Goal: Task Accomplishment & Management: Complete application form

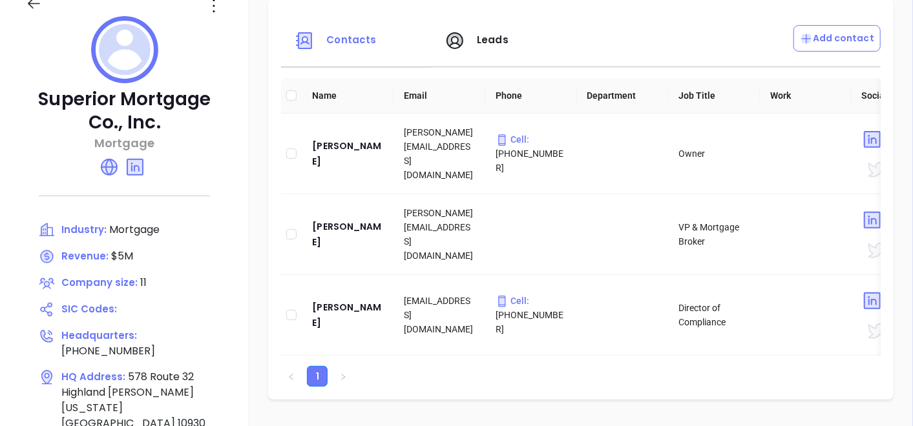
scroll to position [143, 0]
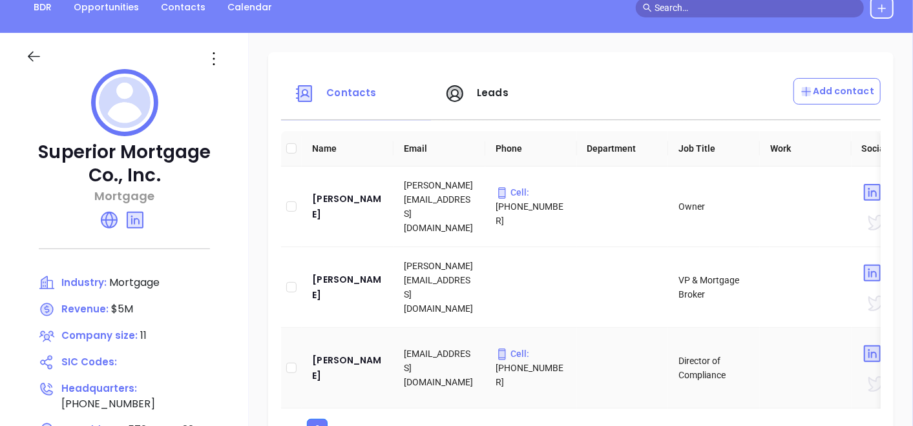
click at [12, 283] on html "Leads CRM Marketing Reporting Financial Leads Leads Sales Sales Manager BDR Opp…" at bounding box center [456, 70] width 913 height 426
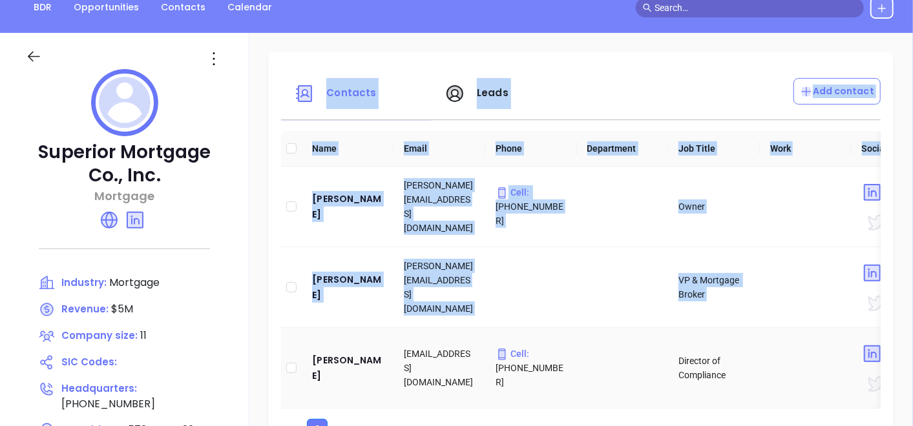
scroll to position [237, 0]
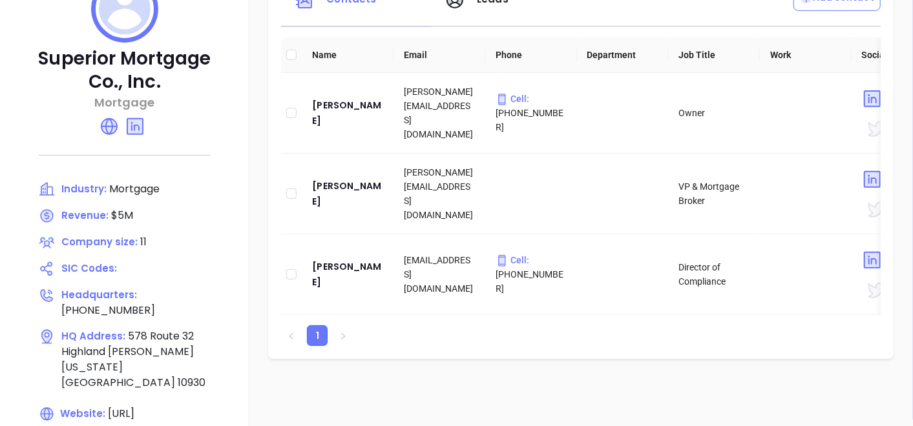
click at [179, 124] on div at bounding box center [124, 126] width 197 height 31
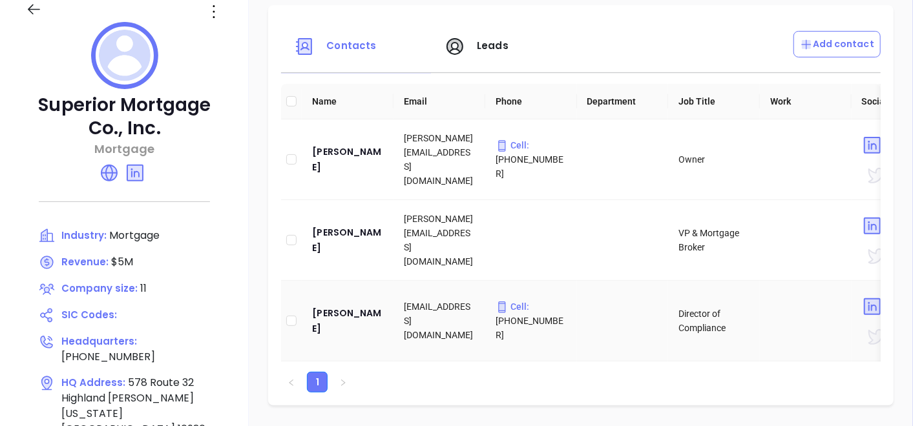
scroll to position [223, 0]
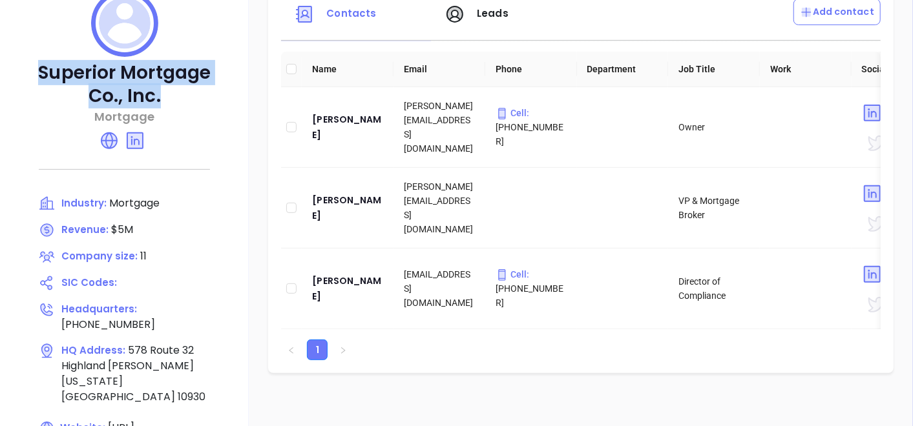
drag, startPoint x: 35, startPoint y: 60, endPoint x: 164, endPoint y: 96, distance: 134.0
click at [164, 96] on p "Superior Mortgage Co., Inc." at bounding box center [124, 84] width 197 height 47
copy p "Superior Mortgage Co., Inc."
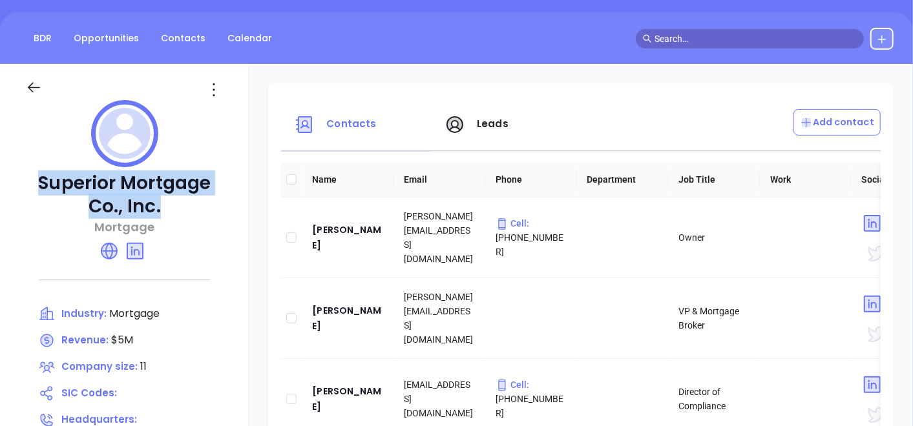
scroll to position [215, 0]
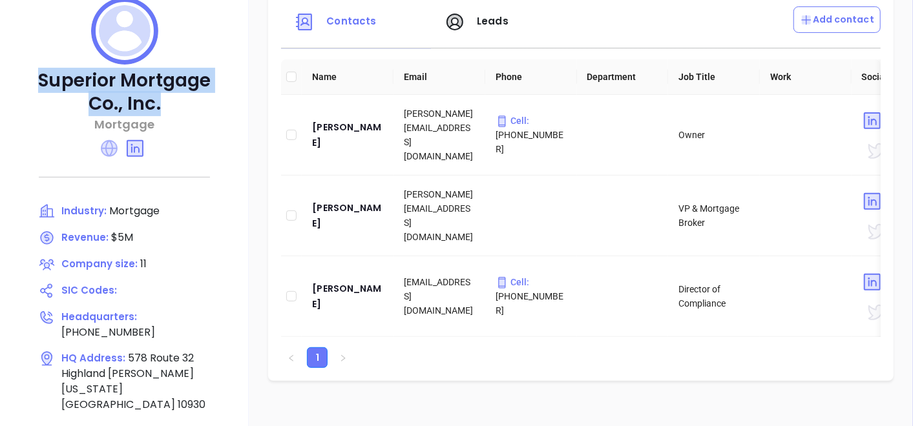
click at [111, 150] on icon at bounding box center [109, 148] width 17 height 17
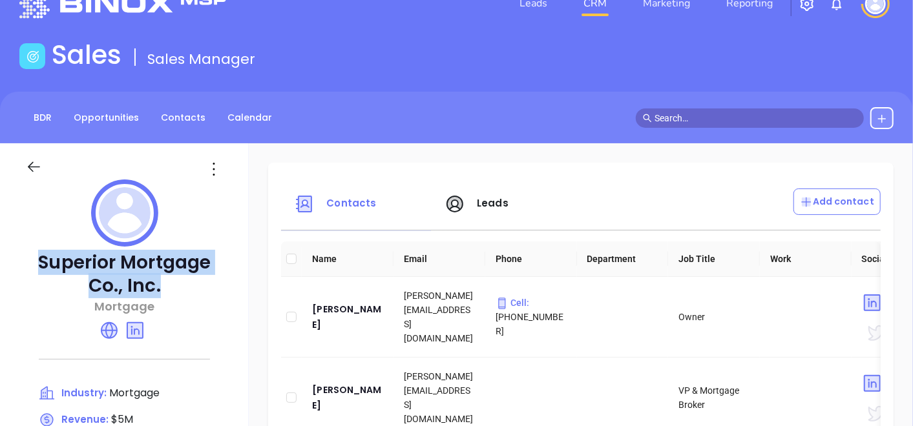
scroll to position [0, 0]
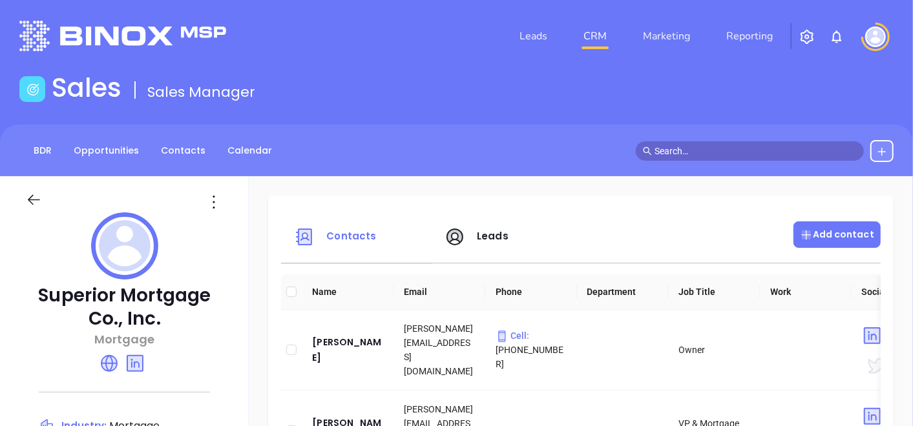
click at [807, 242] on p "Add contact" at bounding box center [837, 235] width 74 height 14
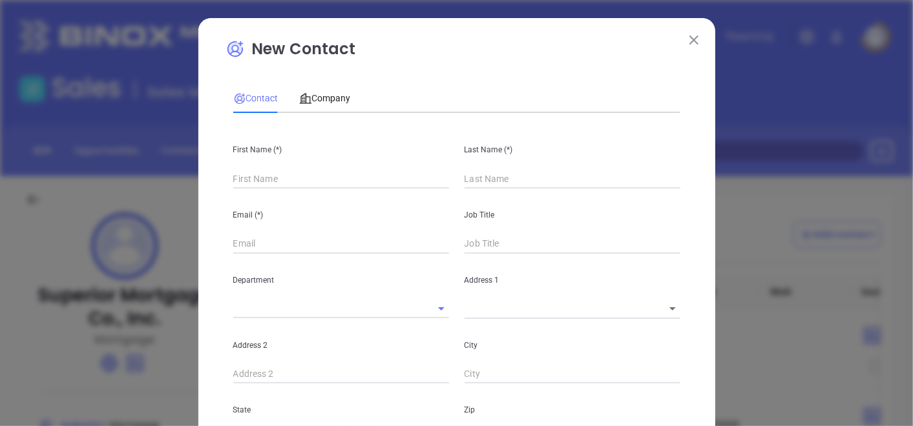
click at [290, 165] on div "First Name (*)" at bounding box center [340, 155] width 231 height 65
click at [287, 182] on input "text" at bounding box center [341, 178] width 216 height 19
type input "Fourth Phone Call"
type input "1"
paste input "Bill Campbell"
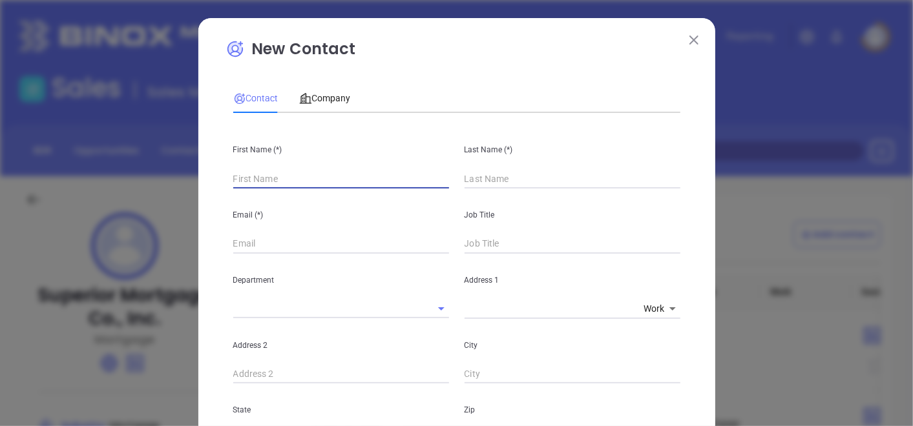
type input "Bill Campbell"
type input "1"
drag, startPoint x: 244, startPoint y: 178, endPoint x: 324, endPoint y: 194, distance: 82.4
type input "Bill Campbell"
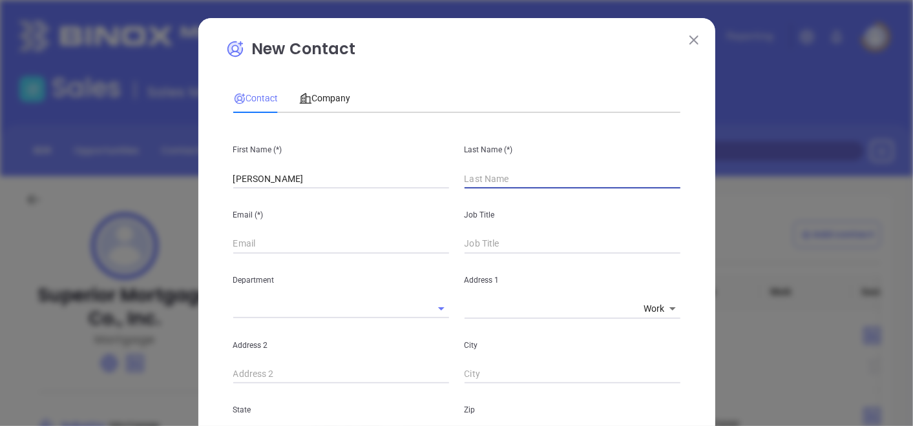
click at [550, 175] on input "text" at bounding box center [573, 178] width 216 height 19
paste input "[PERSON_NAME]"
type input "[PERSON_NAME]"
drag, startPoint x: 304, startPoint y: 172, endPoint x: 242, endPoint y: 188, distance: 64.7
click at [242, 188] on input "Bill Campbell" at bounding box center [341, 178] width 216 height 19
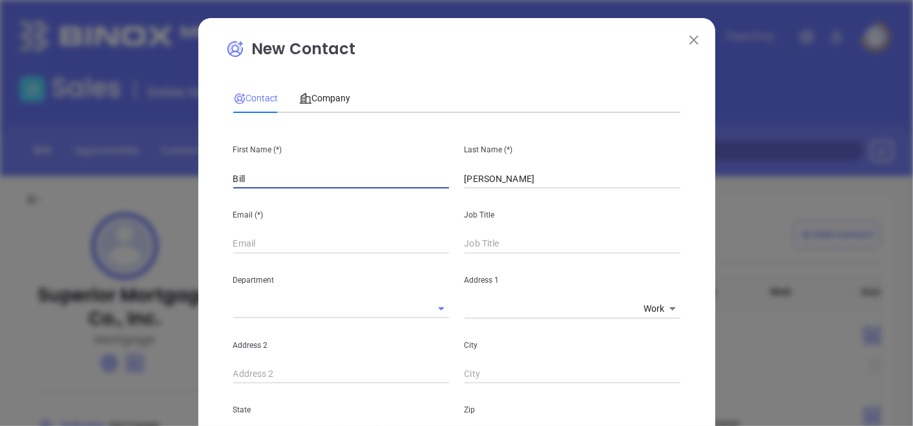
type input "Bill"
click at [244, 238] on input "text" at bounding box center [341, 244] width 216 height 19
paste input "[EMAIL_ADDRESS][DOMAIN_NAME]"
type input "[EMAIL_ADDRESS][DOMAIN_NAME]"
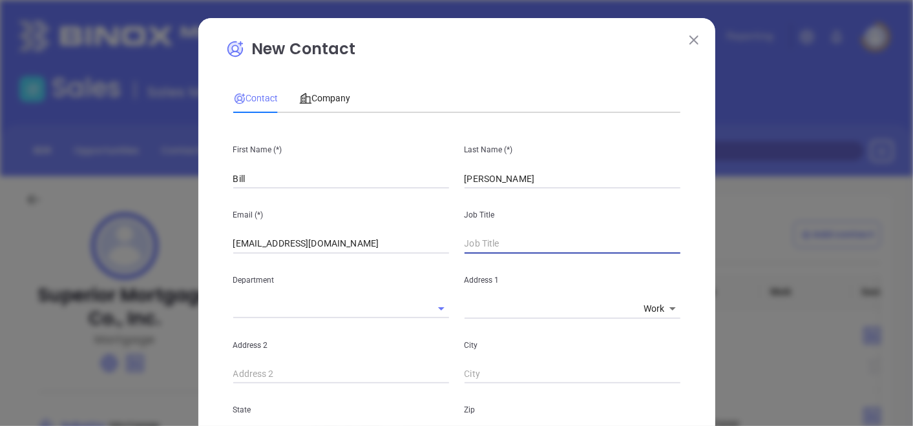
click at [470, 242] on input "text" at bounding box center [573, 244] width 216 height 19
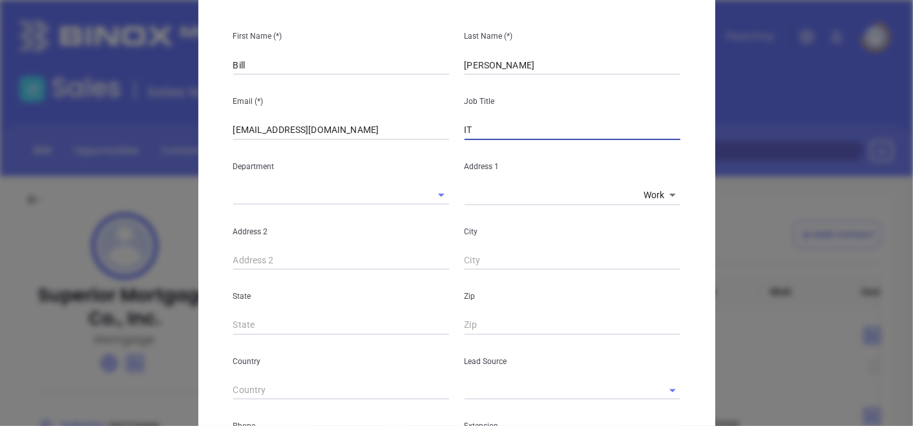
scroll to position [143, 0]
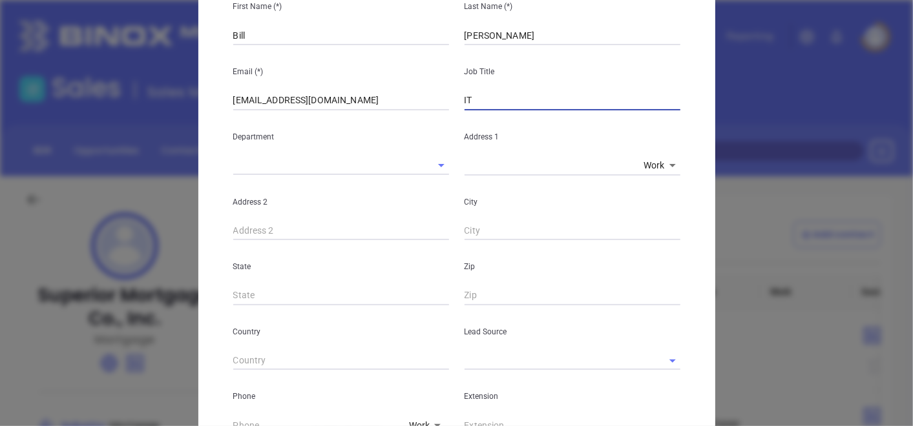
type input "IT"
click at [508, 360] on input "text" at bounding box center [555, 360] width 180 height 19
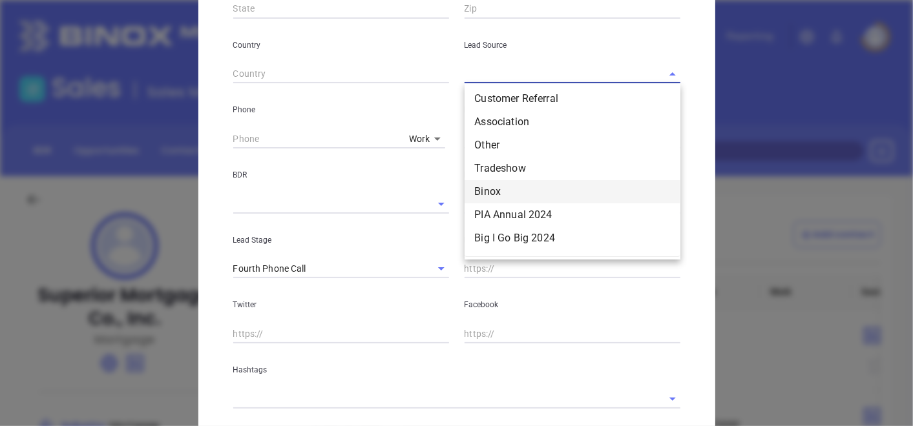
click at [498, 190] on li "Binox" at bounding box center [573, 191] width 216 height 23
type input "Binox"
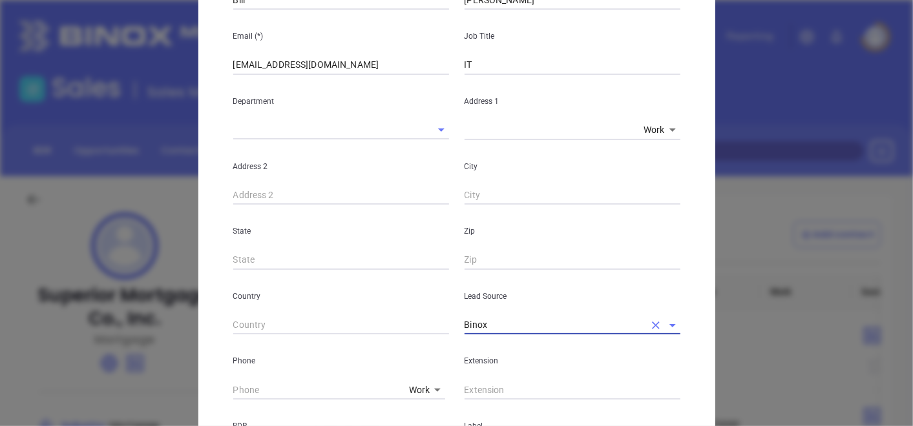
scroll to position [0, 0]
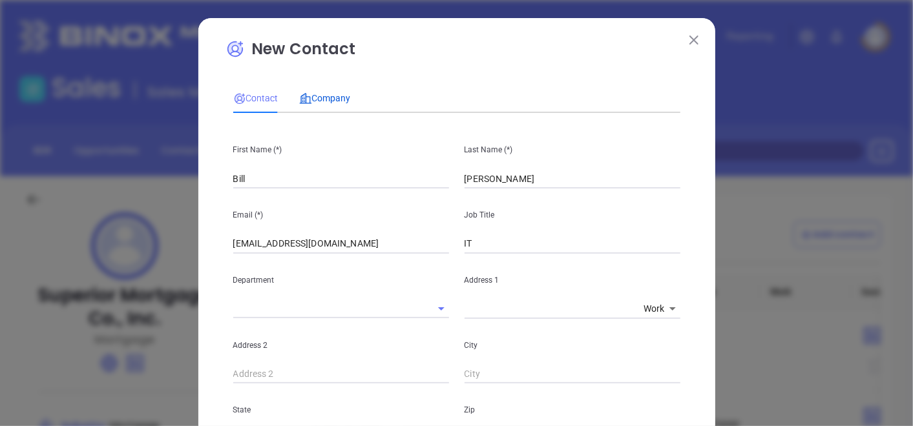
click at [337, 98] on span "Company" at bounding box center [325, 98] width 52 height 10
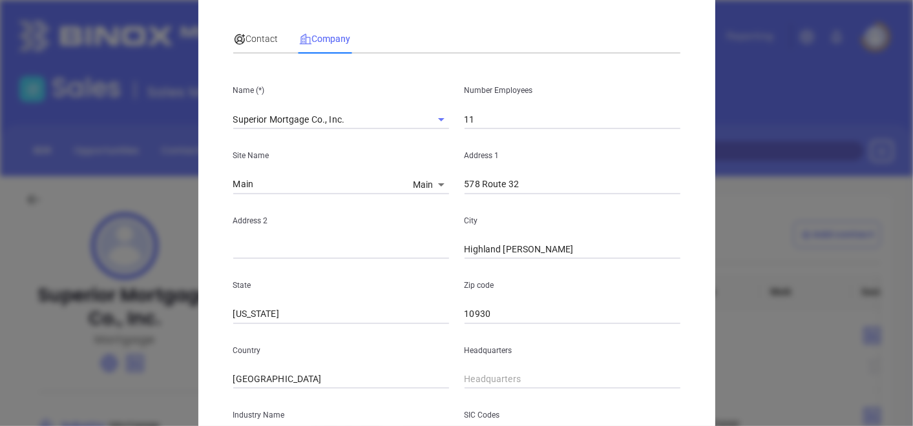
scroll to position [27, 0]
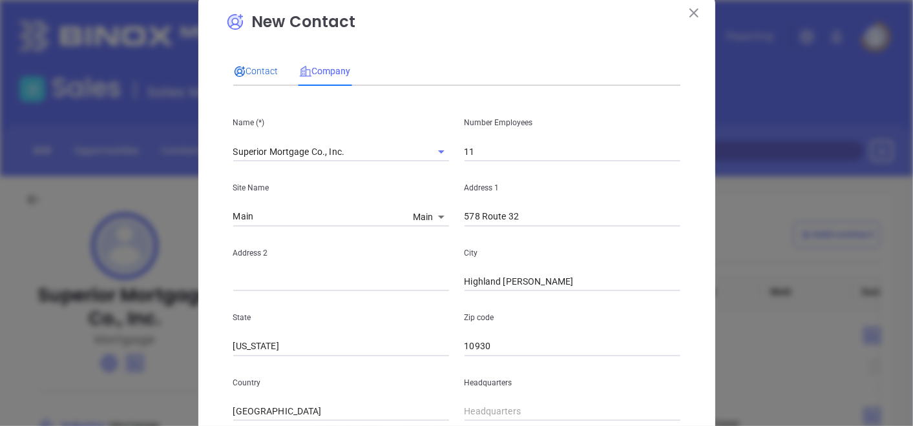
click at [256, 77] on div "Contact" at bounding box center [255, 71] width 45 height 14
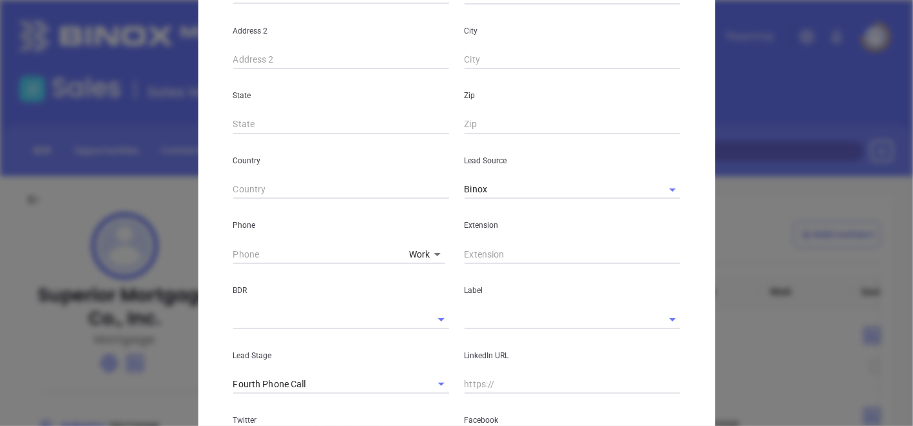
scroll to position [458, 0]
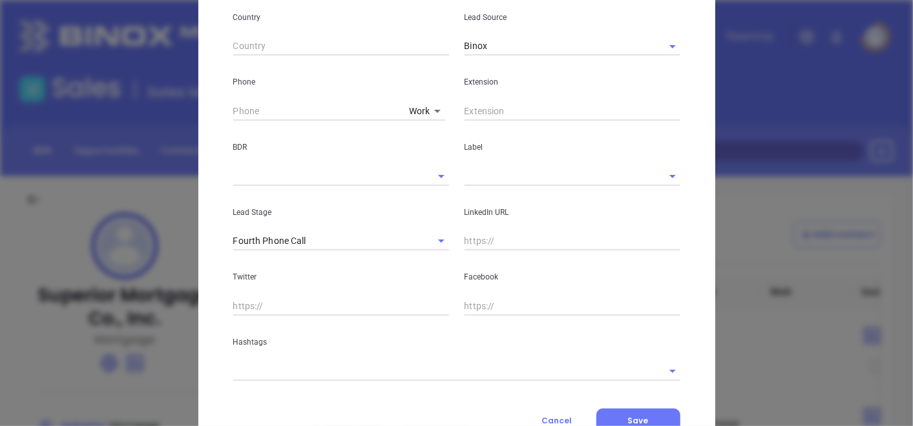
click at [396, 354] on div "Hashtags" at bounding box center [456, 348] width 463 height 65
click at [376, 368] on input "text" at bounding box center [438, 371] width 411 height 19
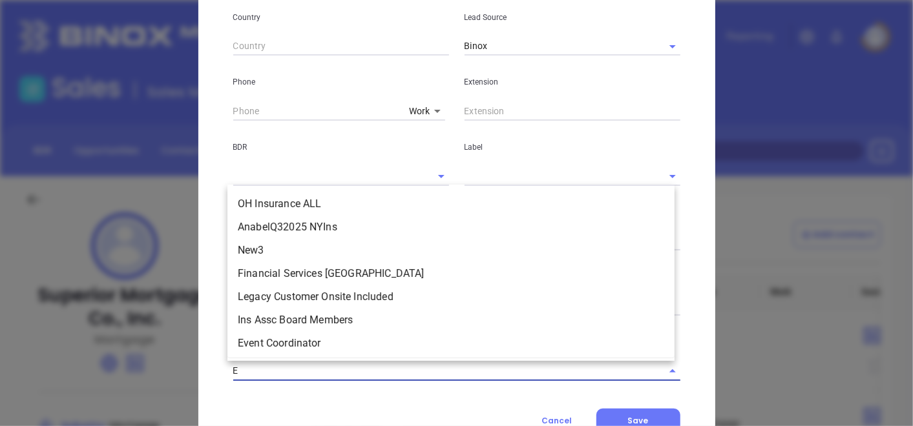
type input "EX"
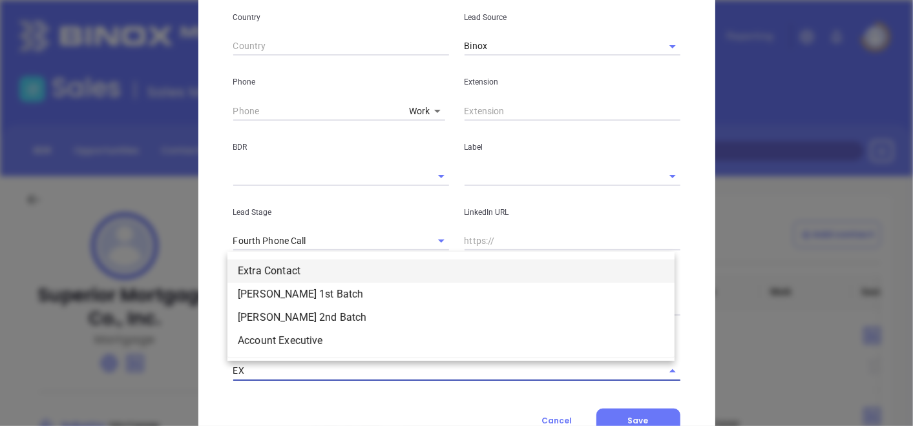
click at [297, 266] on li "Extra Contact" at bounding box center [450, 271] width 447 height 23
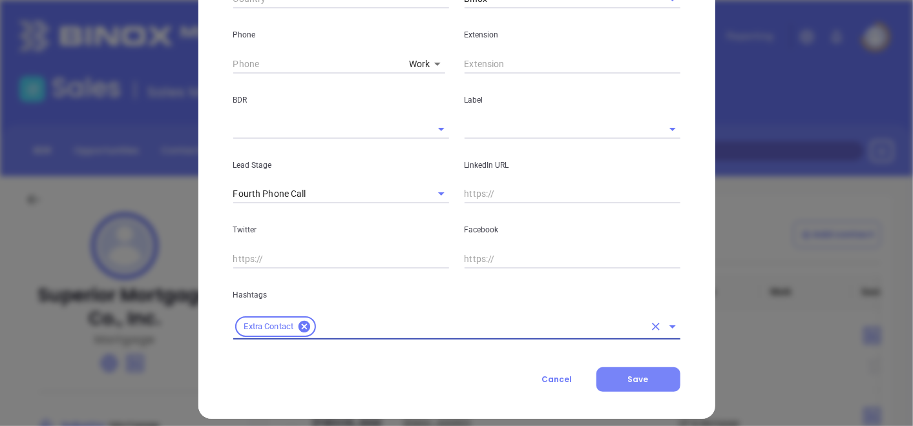
scroll to position [516, 0]
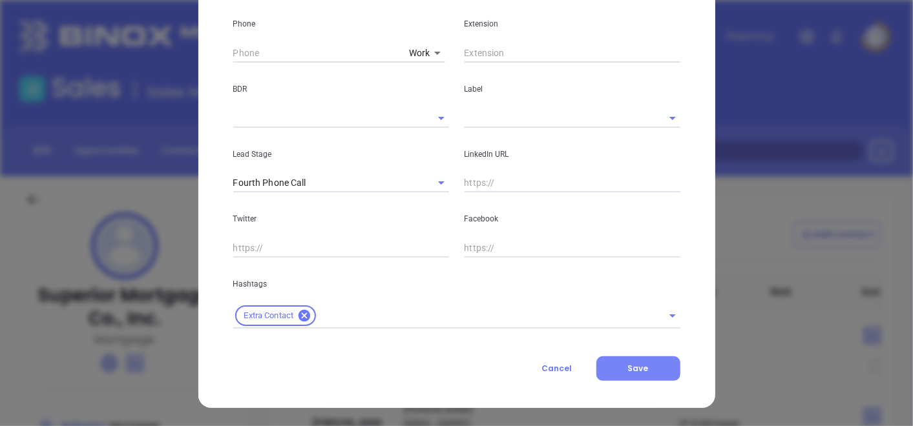
click at [649, 361] on button "Save" at bounding box center [638, 369] width 84 height 25
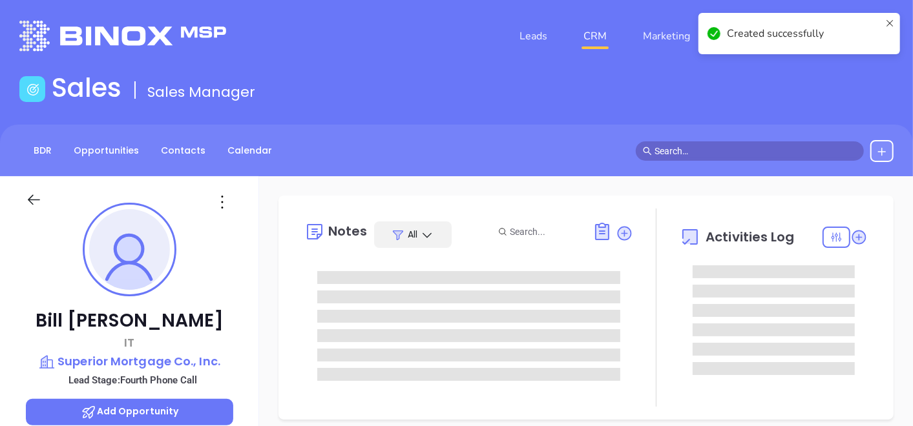
type input "[DATE]"
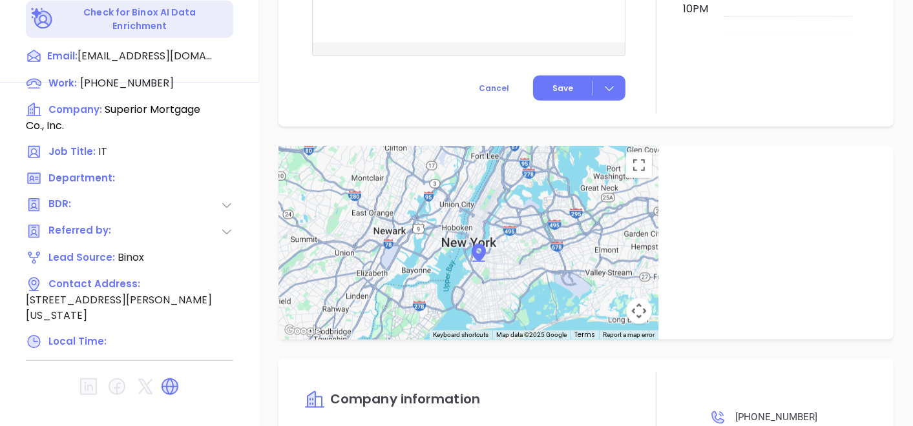
scroll to position [646, 0]
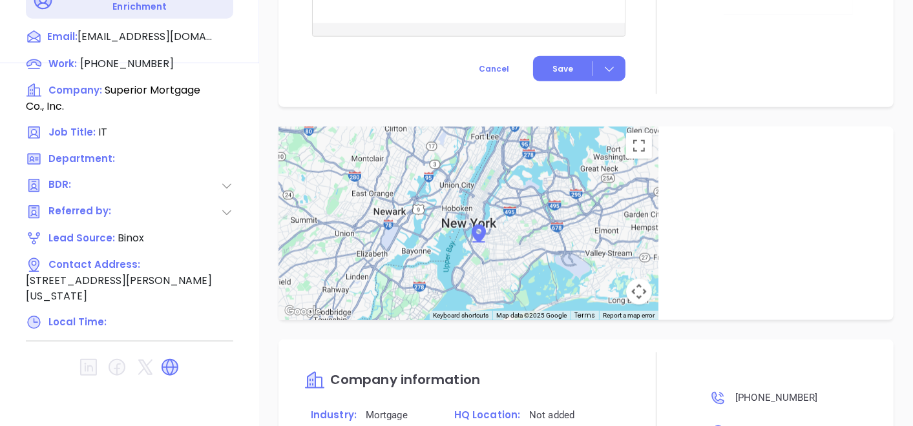
type input "[PERSON_NAME]"
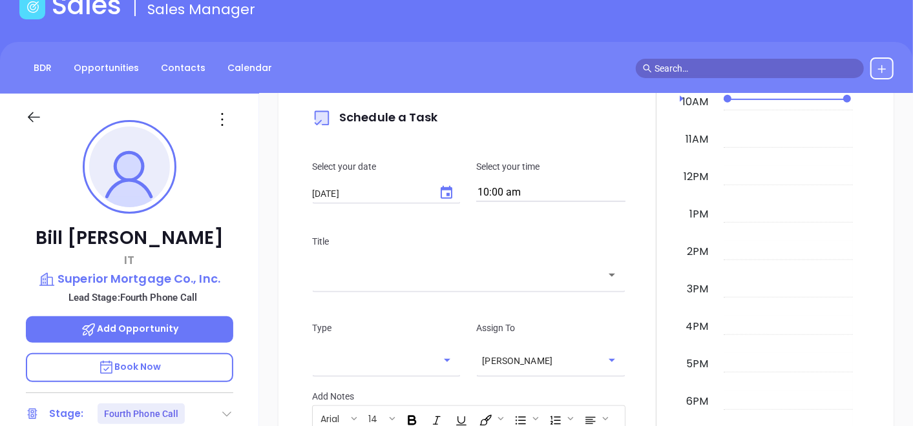
scroll to position [287, 0]
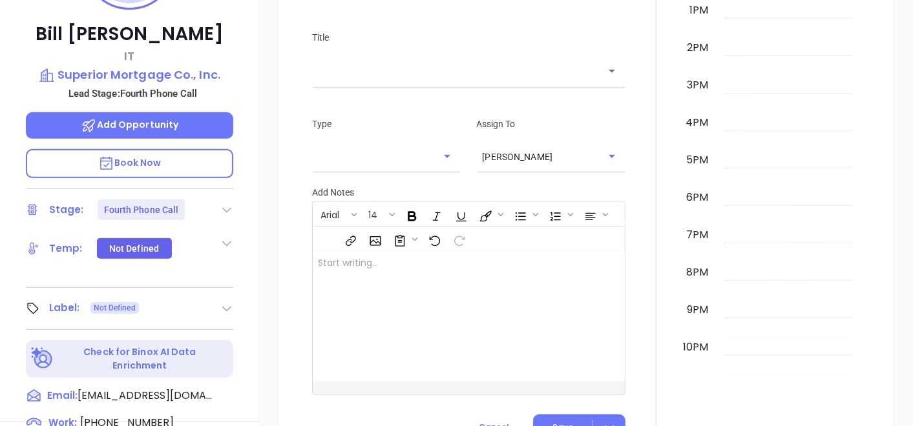
click at [219, 207] on div "Stage: Fourth Phone Call" at bounding box center [129, 210] width 207 height 21
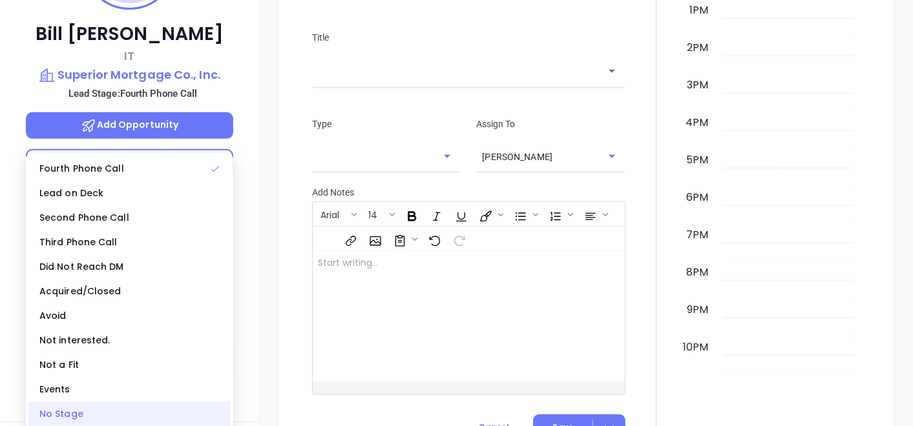
click at [90, 411] on div "No Stage" at bounding box center [129, 414] width 202 height 25
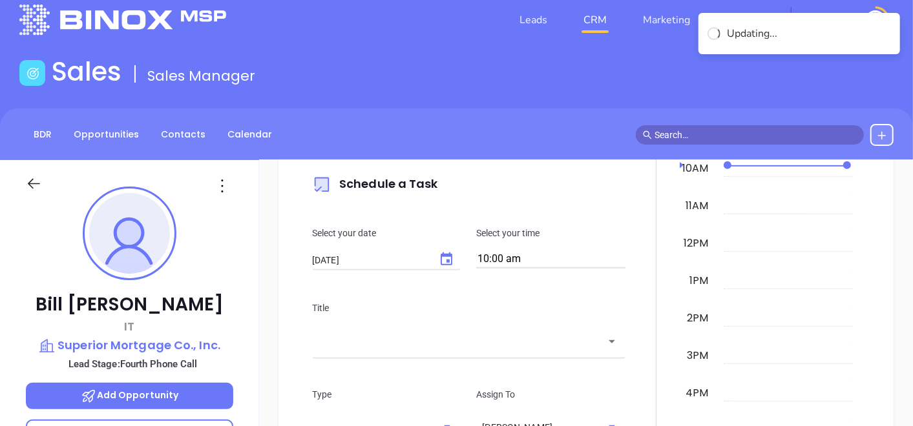
scroll to position [0, 0]
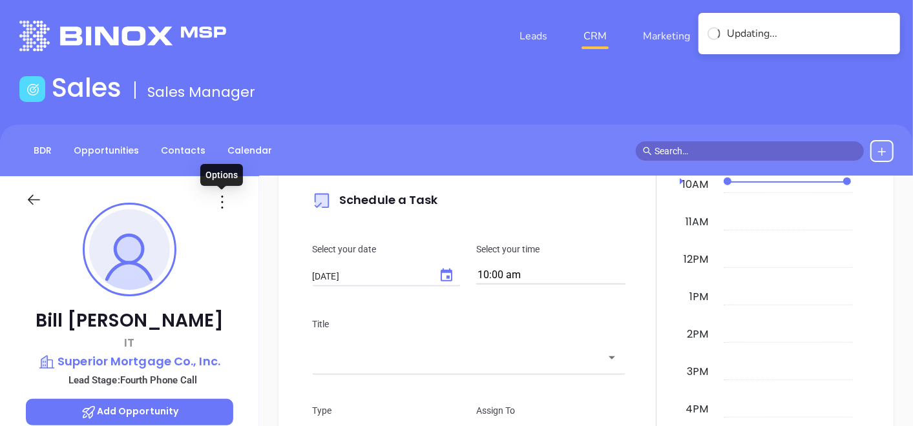
click at [217, 201] on icon at bounding box center [222, 202] width 21 height 21
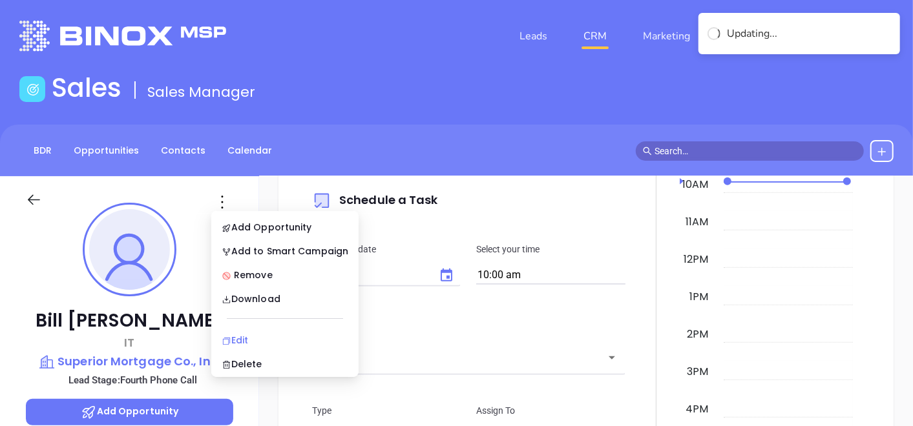
click at [244, 341] on div "Edit" at bounding box center [285, 340] width 127 height 14
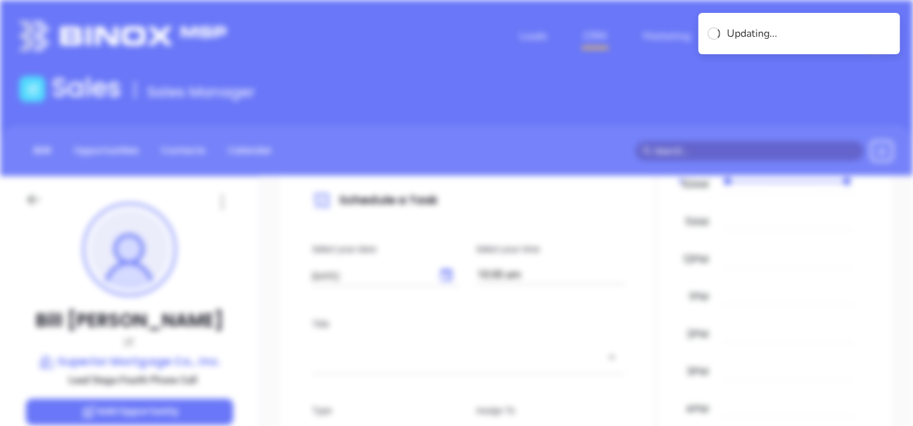
scroll to position [430, 0]
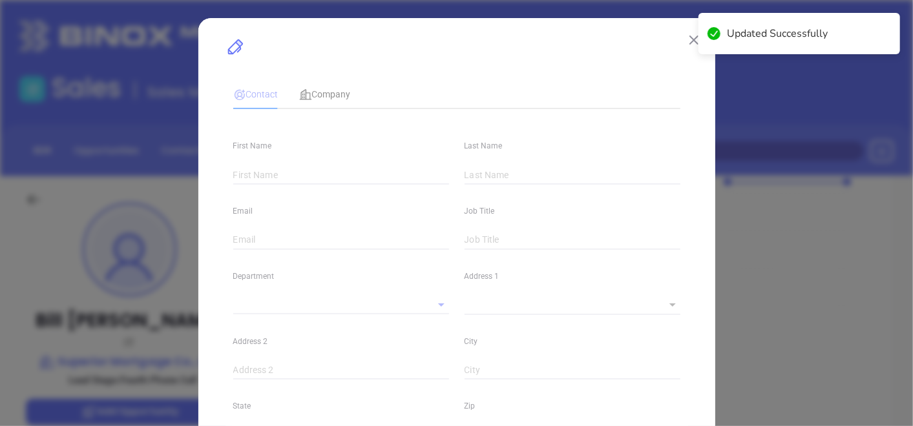
type input "Bill"
type input "[PERSON_NAME]"
type input "[EMAIL_ADDRESS][DOMAIN_NAME]"
type input "IT"
type textarea "578 Route 32"
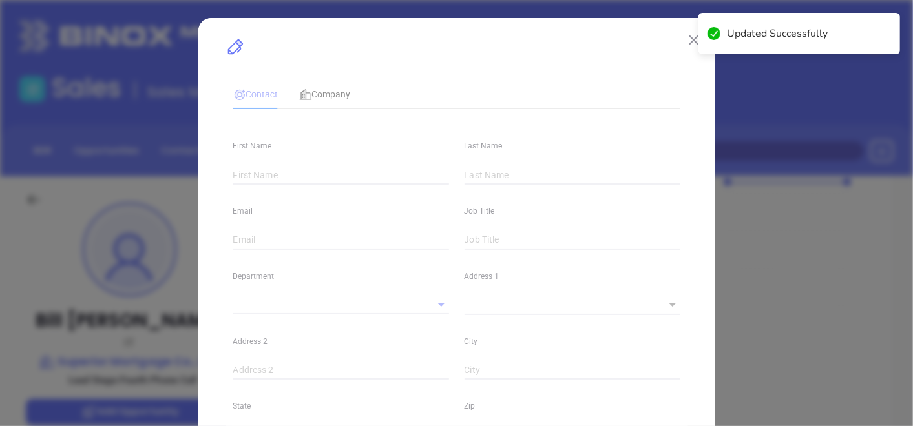
type input "1"
type input "Highland [PERSON_NAME]"
type input "[US_STATE]"
type input "10930"
type input "United States"
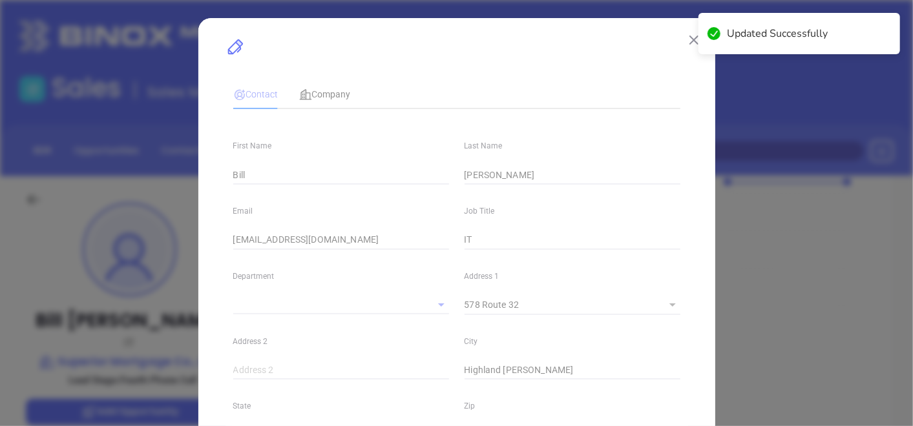
type input "Binox"
type input "[PHONE_NUMBER]"
type input "1"
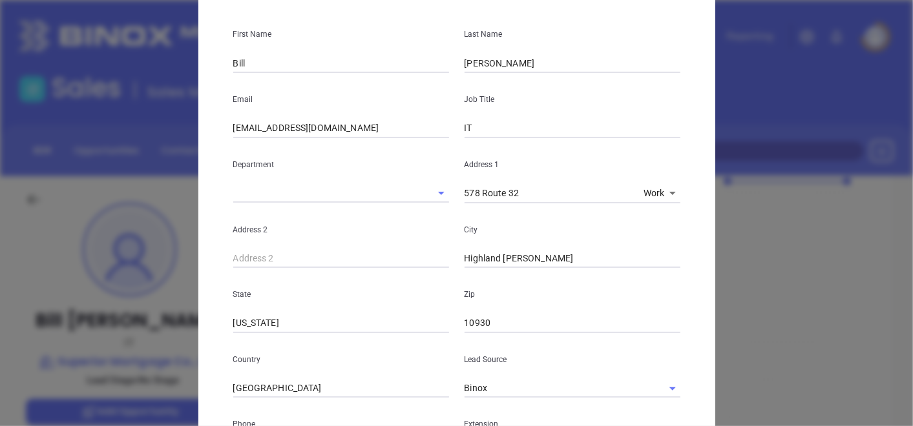
scroll to position [215, 0]
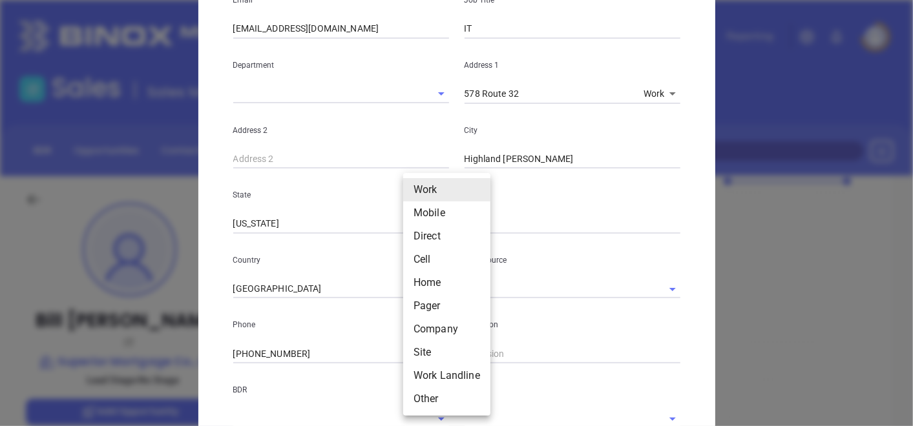
click at [428, 352] on body "Leads CRM Marketing Reporting Financial Leads Leads Sales Sales Manager BDR Opp…" at bounding box center [456, 213] width 913 height 426
click at [428, 255] on li "Cell" at bounding box center [446, 259] width 87 height 23
type input "4"
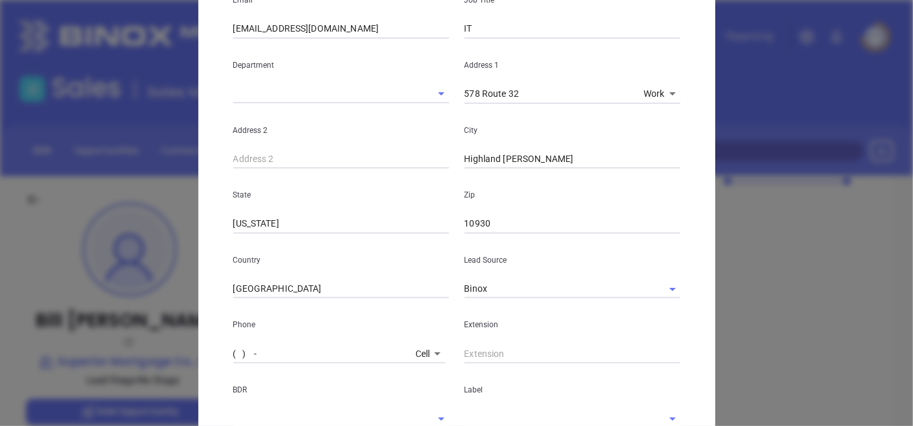
click at [311, 350] on input "( ) -" at bounding box center [321, 353] width 177 height 19
paste input "845) 220-8051"
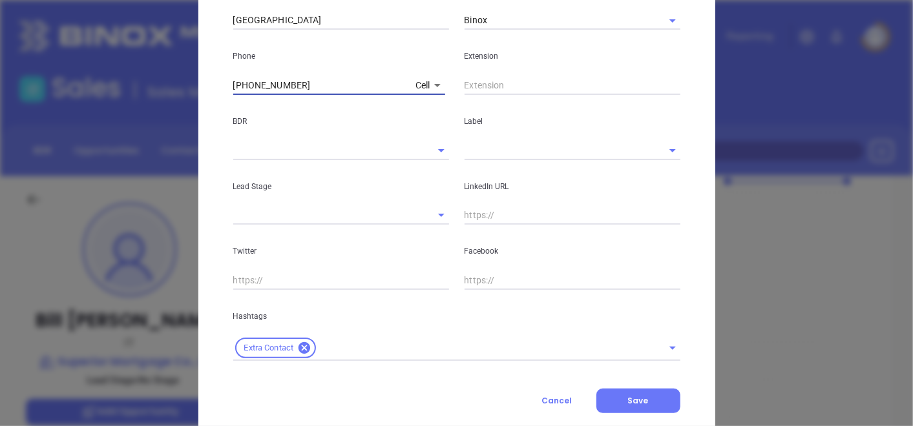
scroll to position [516, 0]
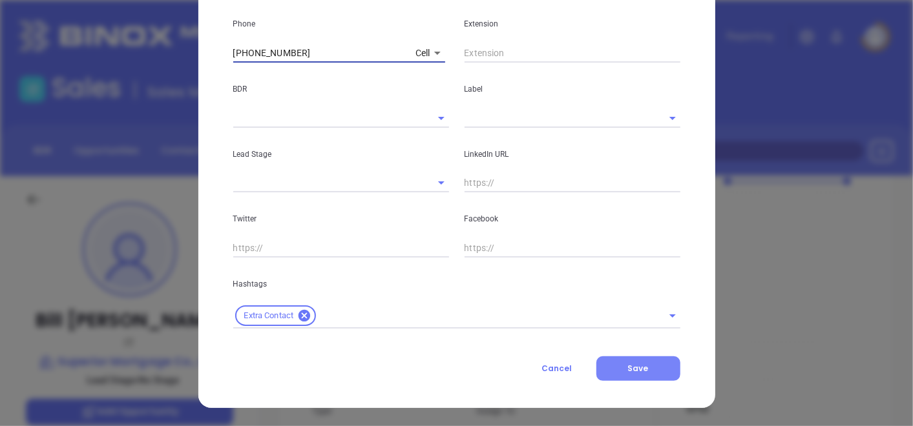
type input "[PHONE_NUMBER]"
click at [601, 369] on button "Save" at bounding box center [638, 369] width 84 height 25
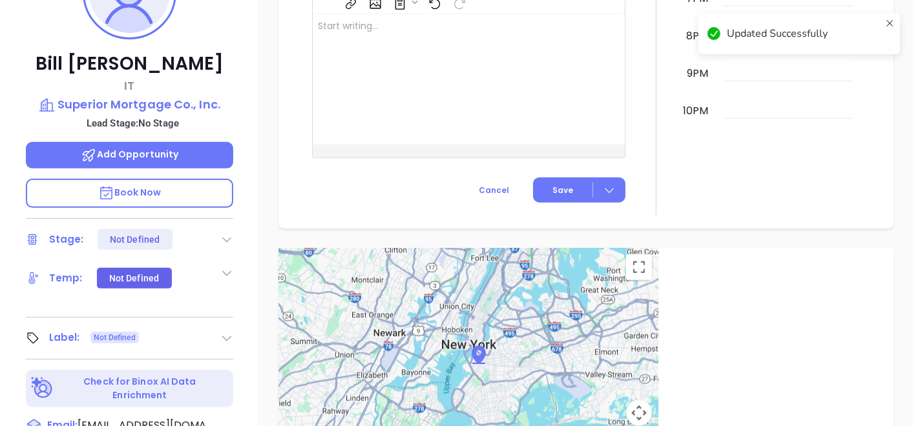
scroll to position [359, 0]
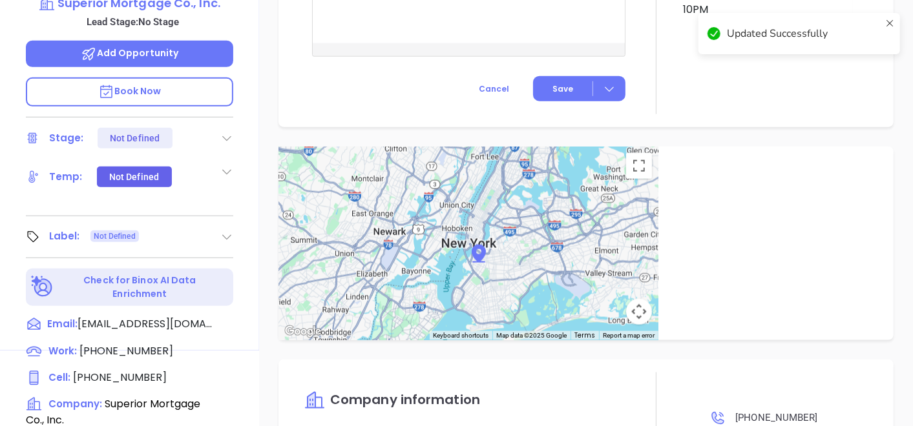
click at [229, 242] on icon at bounding box center [226, 237] width 13 height 13
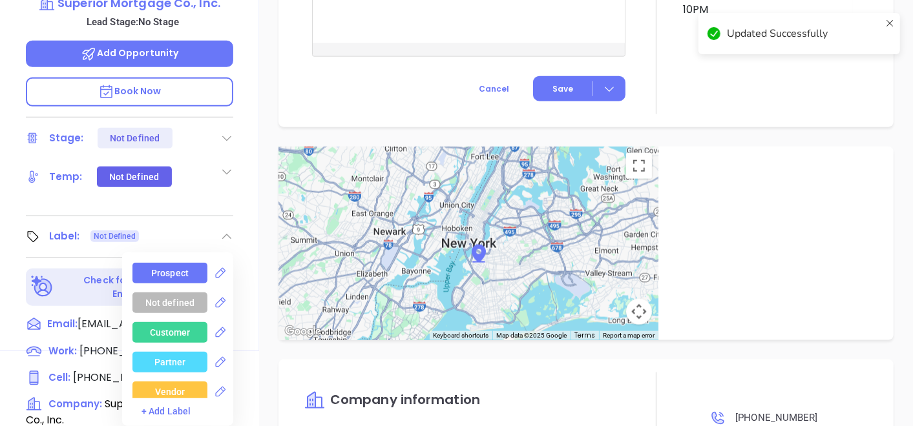
click at [192, 269] on div "Prospect" at bounding box center [169, 273] width 75 height 21
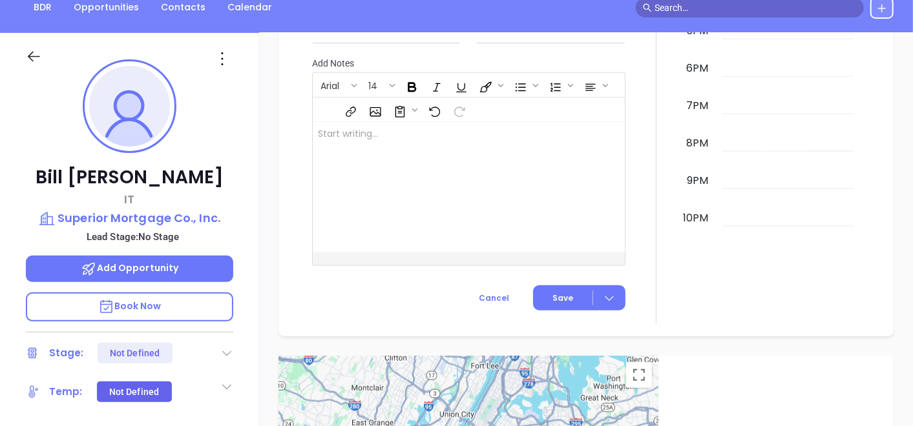
scroll to position [692, 0]
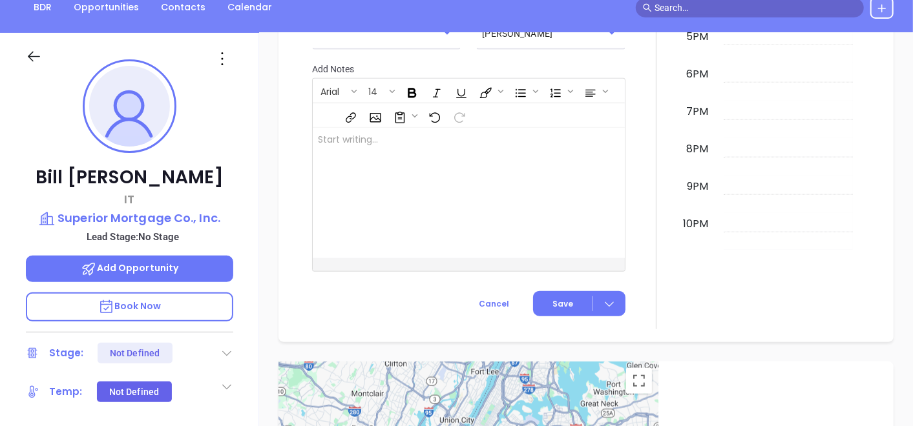
drag, startPoint x: 234, startPoint y: 62, endPoint x: 225, endPoint y: 58, distance: 9.2
click at [232, 59] on div at bounding box center [222, 58] width 37 height 21
click at [221, 56] on icon at bounding box center [222, 58] width 21 height 21
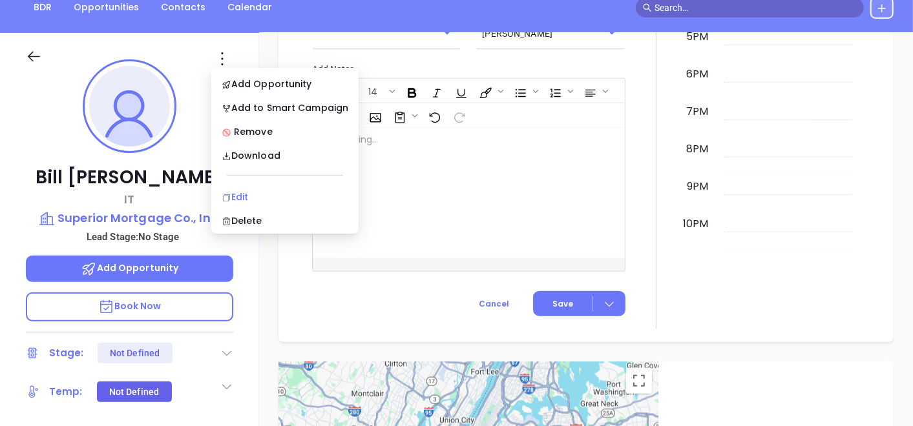
click at [260, 187] on li "Edit" at bounding box center [285, 196] width 142 height 27
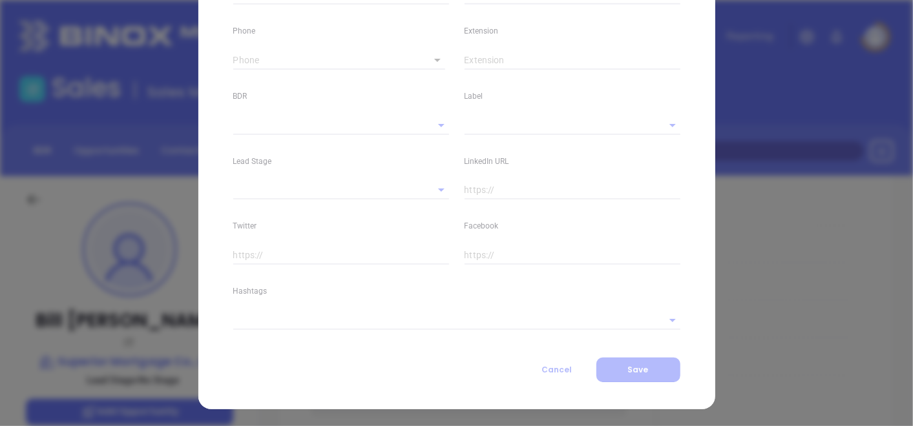
scroll to position [506, 0]
type input "Bill"
type input "[PERSON_NAME]"
type input "[EMAIL_ADDRESS][DOMAIN_NAME]"
type input "IT"
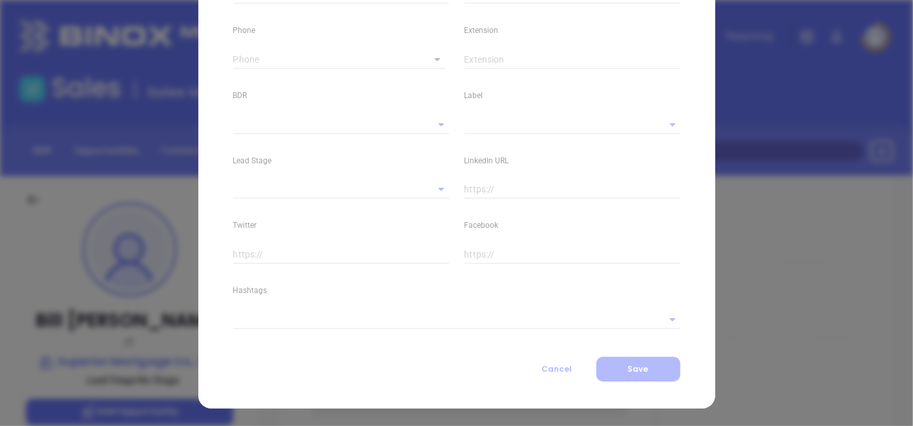
type textarea "578 Route 32"
type input "1"
type input "Highland [PERSON_NAME]"
type input "[US_STATE]"
type input "10930"
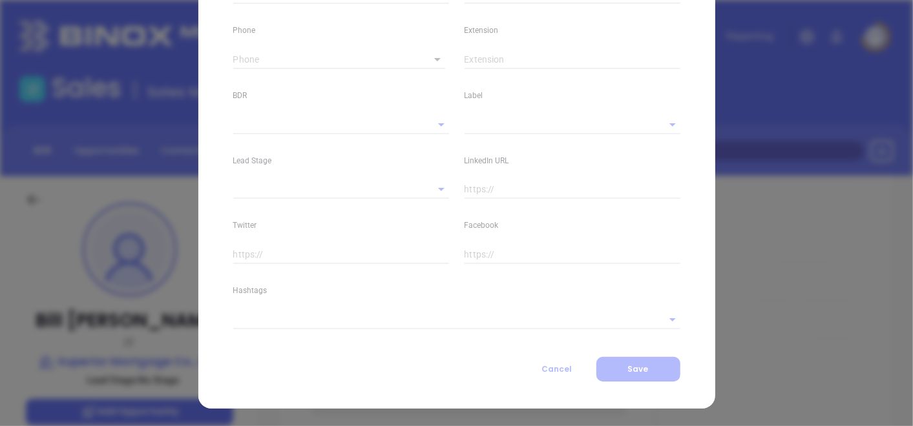
type input "United States"
type input "Binox"
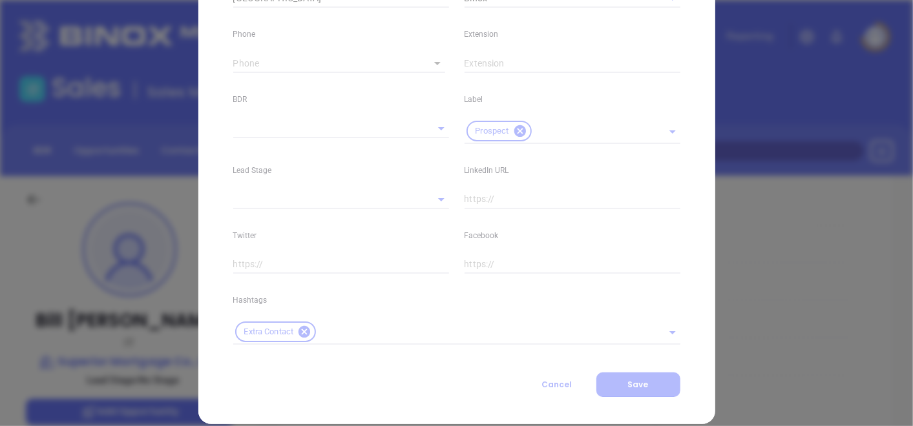
scroll to position [510, 0]
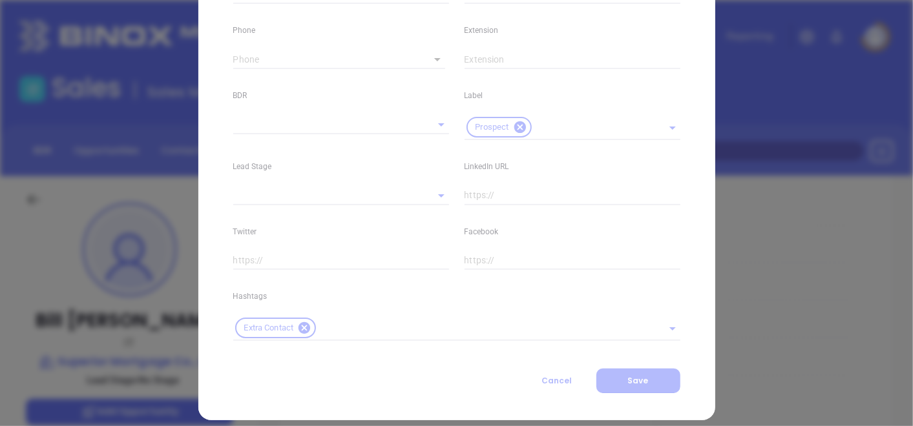
type input "[PHONE_NUMBER]"
type input "1"
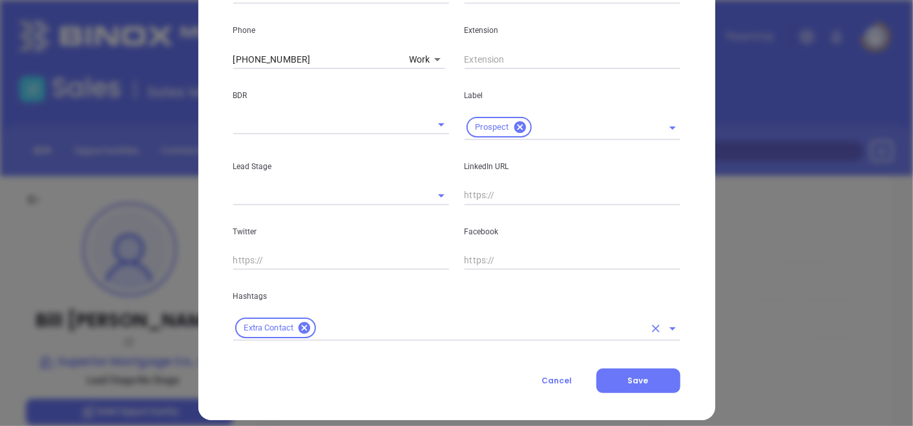
click at [406, 328] on input "text" at bounding box center [481, 328] width 326 height 16
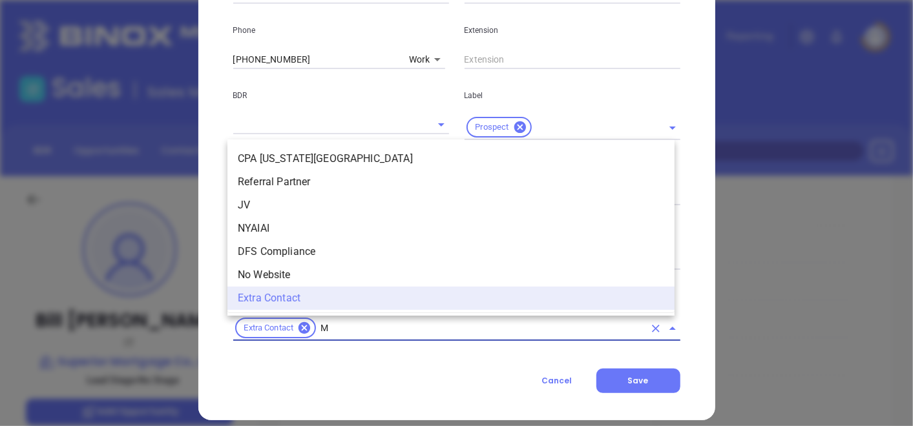
scroll to position [0, 0]
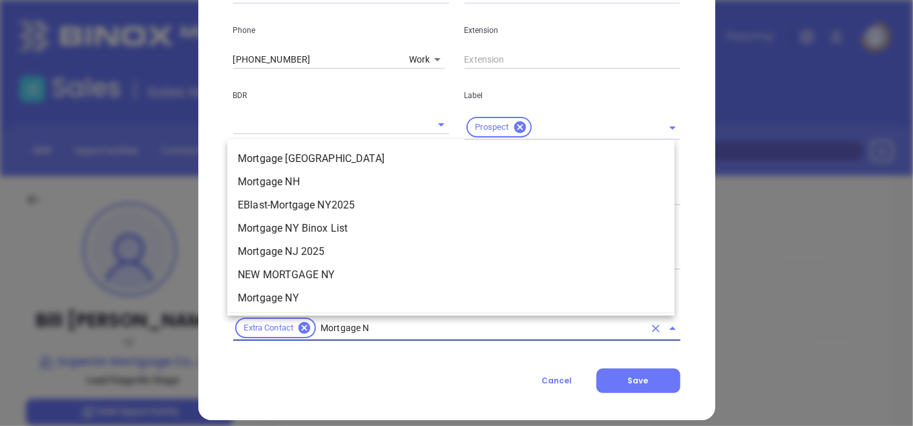
type input "Mortgage NY"
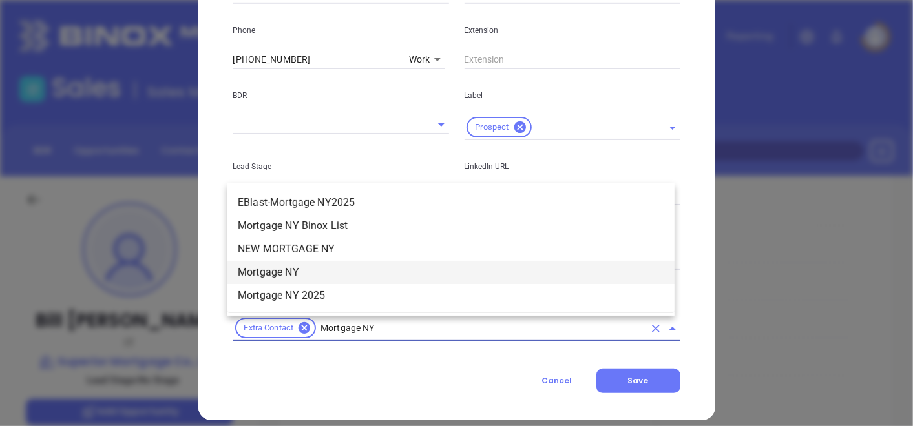
click at [324, 275] on li "Mortgage NY" at bounding box center [450, 272] width 447 height 23
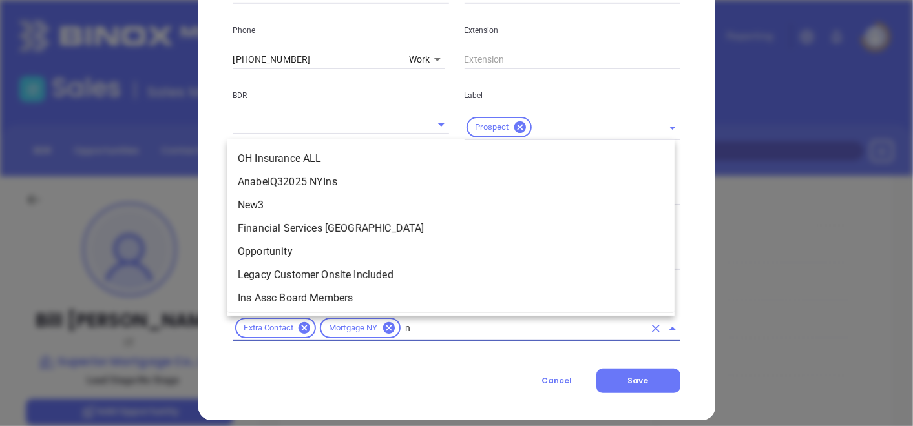
type input "ny"
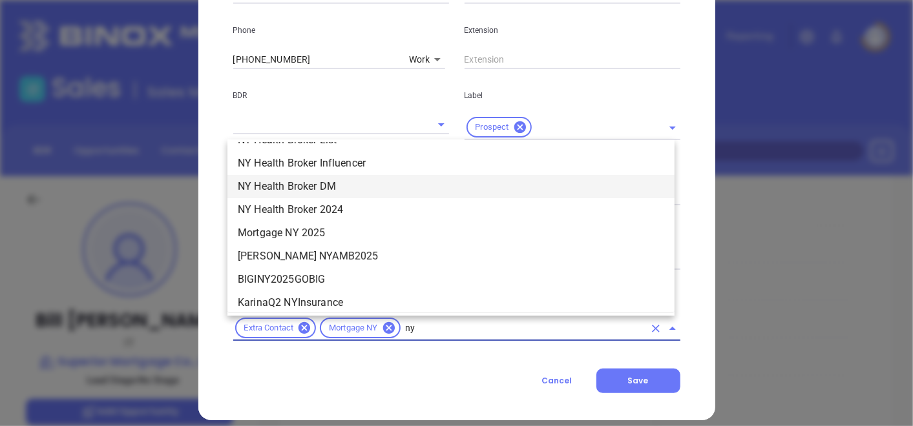
scroll to position [1436, 0]
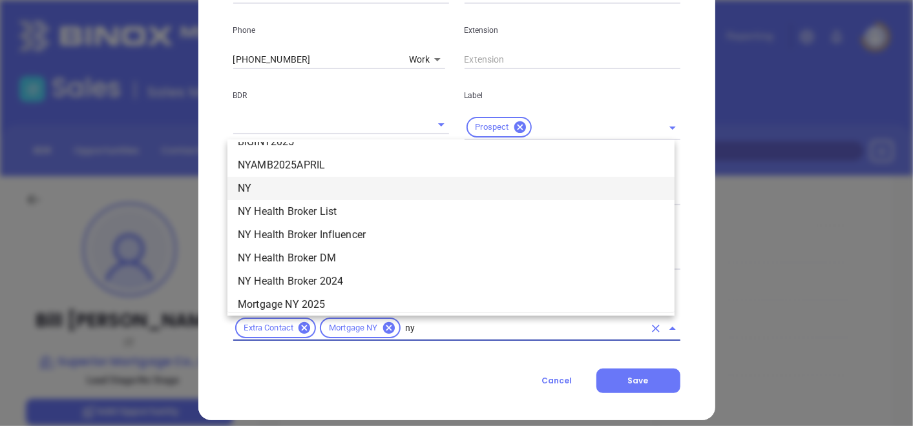
click at [259, 182] on li "NY" at bounding box center [450, 188] width 447 height 23
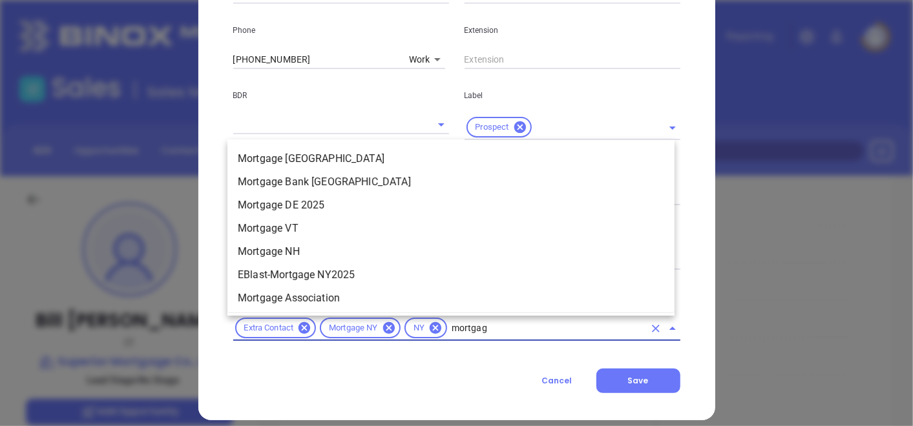
type input "mortgage"
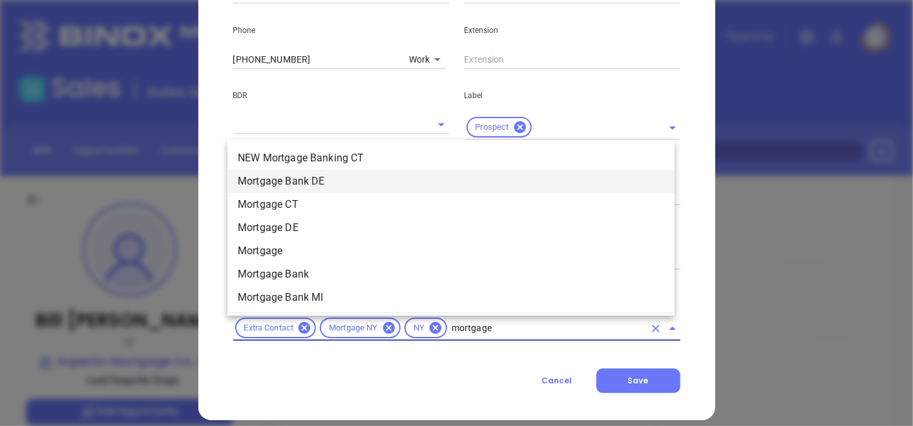
scroll to position [718, 0]
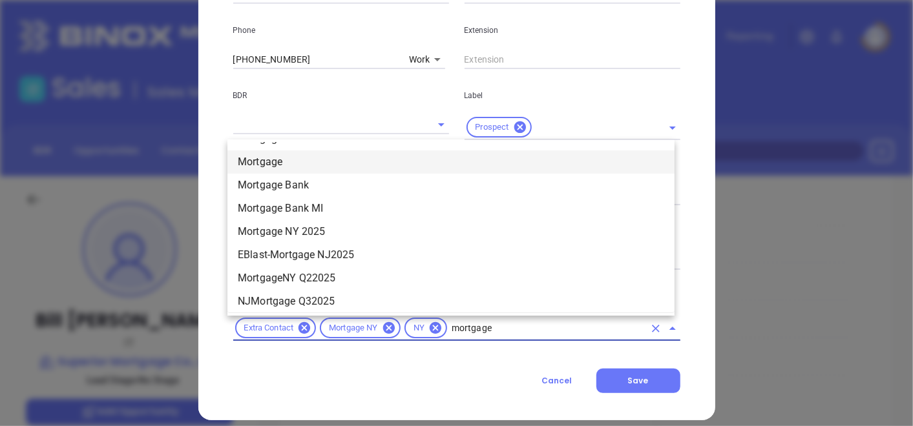
click at [280, 164] on li "Mortgage" at bounding box center [450, 162] width 447 height 23
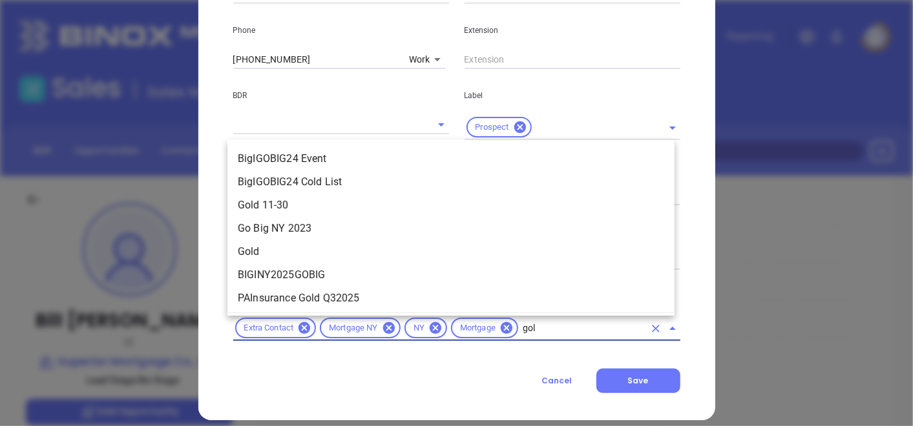
type input "gold"
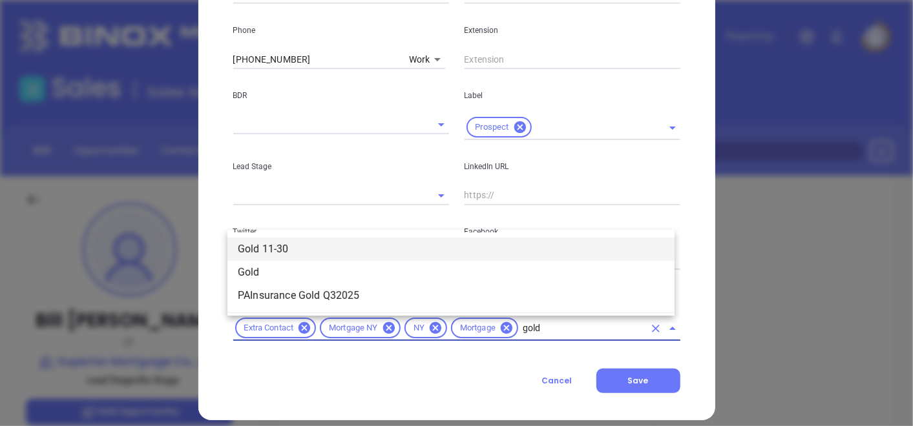
click at [413, 249] on li "Gold 11-30" at bounding box center [450, 249] width 447 height 23
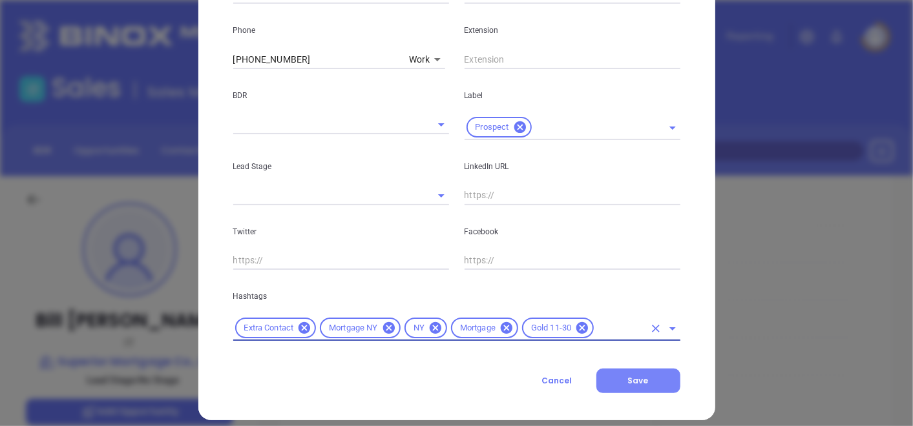
click at [611, 380] on button "Save" at bounding box center [638, 381] width 84 height 25
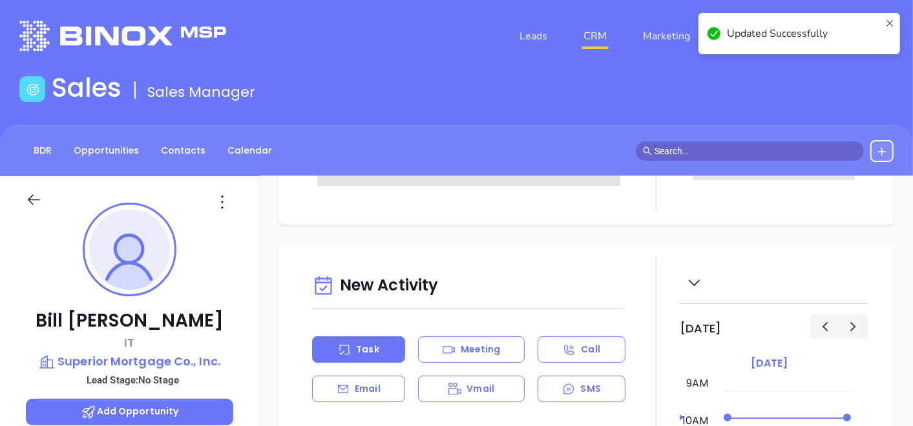
scroll to position [0, 0]
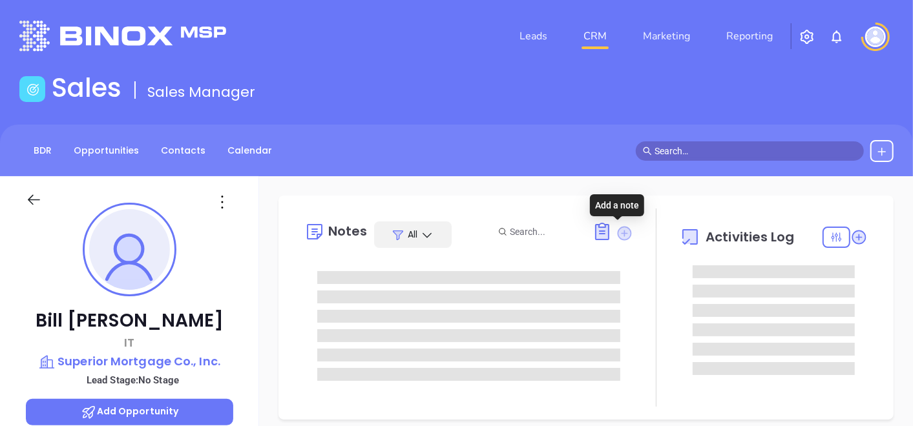
click at [617, 233] on icon at bounding box center [624, 233] width 14 height 14
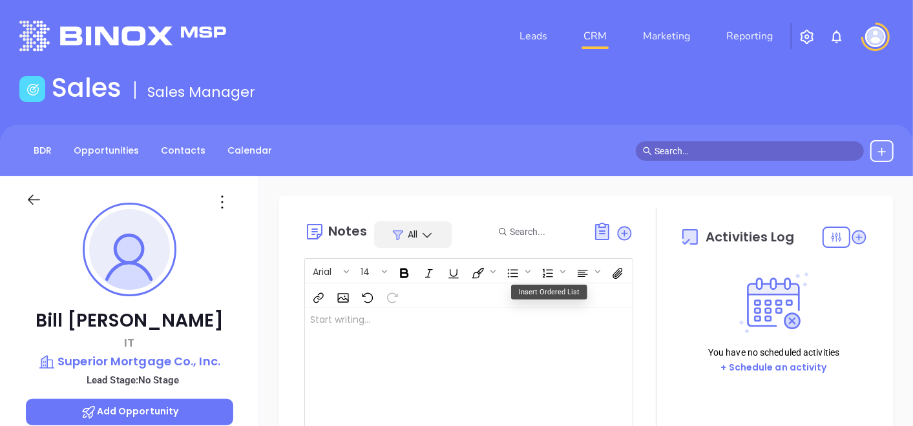
click at [463, 330] on div at bounding box center [457, 373] width 304 height 131
click at [439, 326] on p "LinkedIn profile not found" at bounding box center [457, 320] width 294 height 14
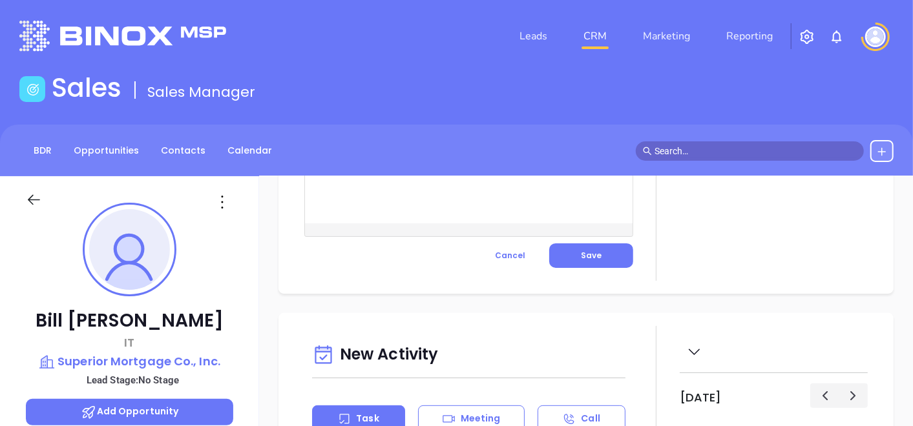
scroll to position [143, 0]
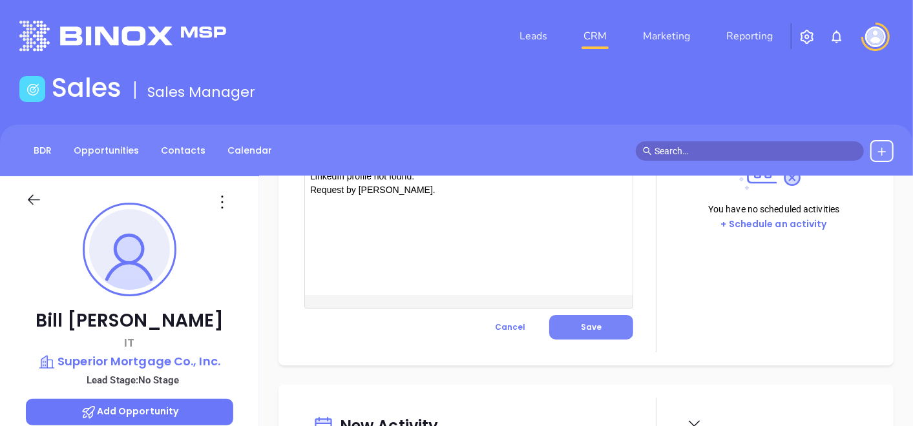
click at [595, 335] on button "Save" at bounding box center [591, 327] width 84 height 25
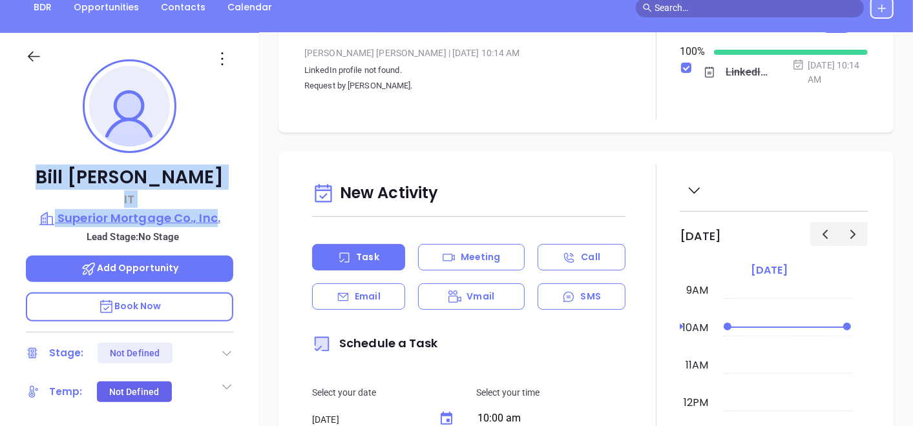
drag, startPoint x: 50, startPoint y: 171, endPoint x: 216, endPoint y: 225, distance: 174.5
click at [216, 225] on div "Bill Campbell IT Superior Mortgage Co., Inc. Lead Stage: No Stage Add Opportuni…" at bounding box center [129, 299] width 259 height 533
copy div "Bill Campbell IT Superior Mortgage Co., Inc"
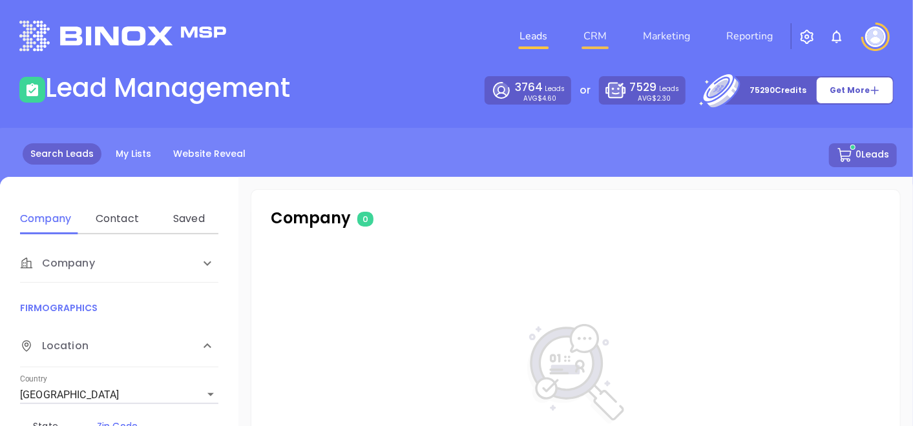
click at [608, 39] on link "CRM" at bounding box center [595, 36] width 34 height 26
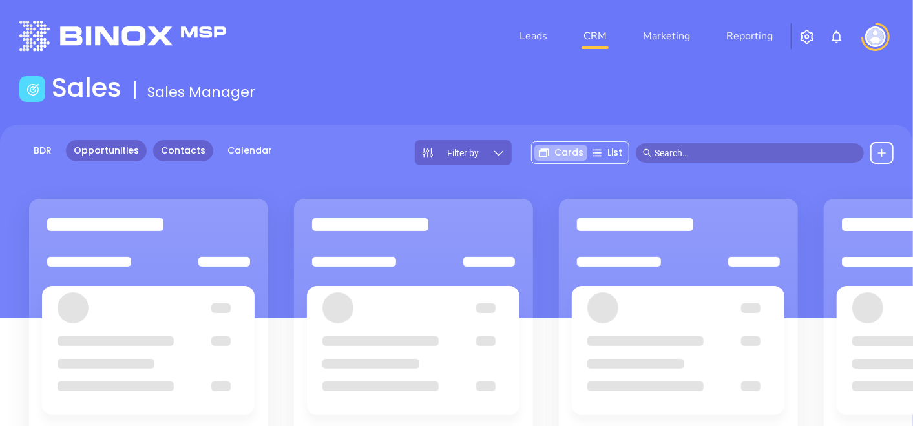
click at [187, 149] on link "Contacts" at bounding box center [183, 150] width 60 height 21
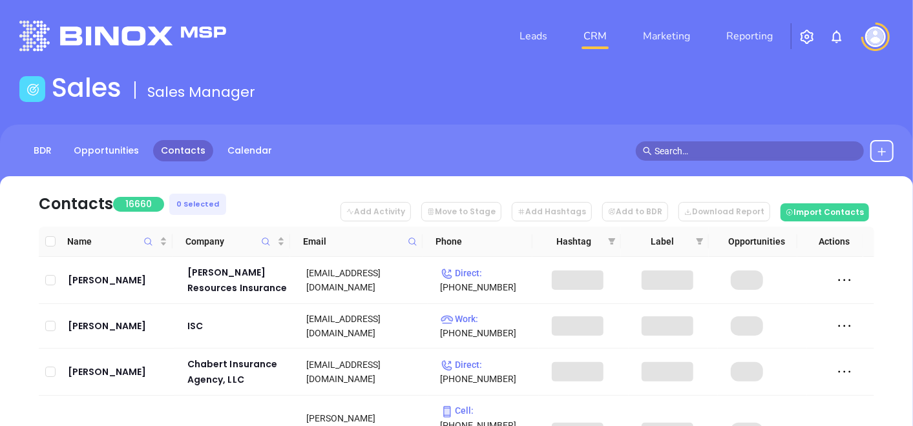
click at [417, 239] on icon at bounding box center [413, 242] width 10 height 10
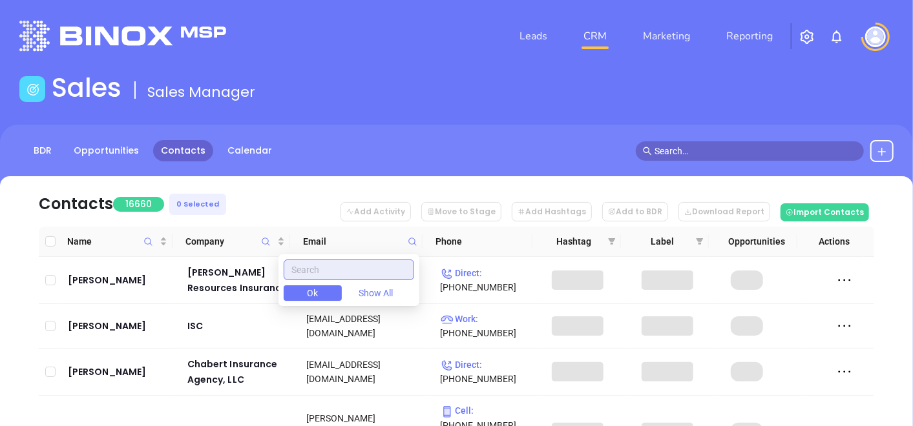
paste input "valtec-connect.com"
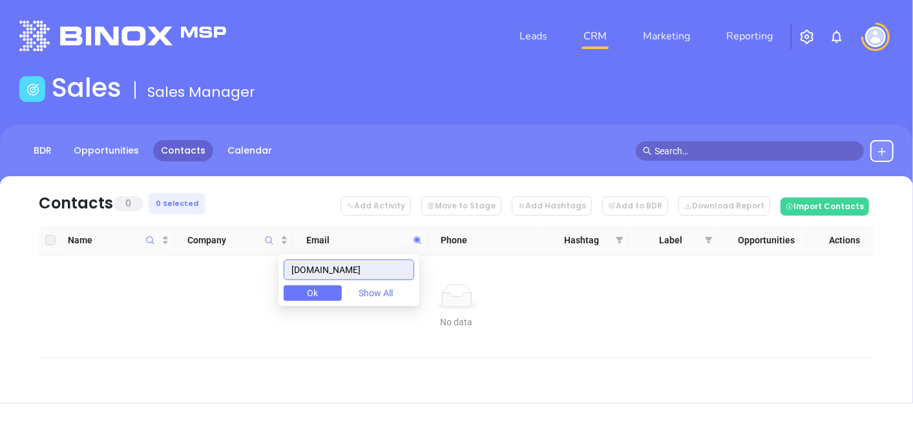
drag, startPoint x: 395, startPoint y: 266, endPoint x: 210, endPoint y: 353, distance: 204.0
click at [211, 353] on body "Leads CRM Marketing Reporting Financial Leads Leads Sales Sales Manager BDR Opp…" at bounding box center [456, 213] width 913 height 426
type input "valtec-connect.com"
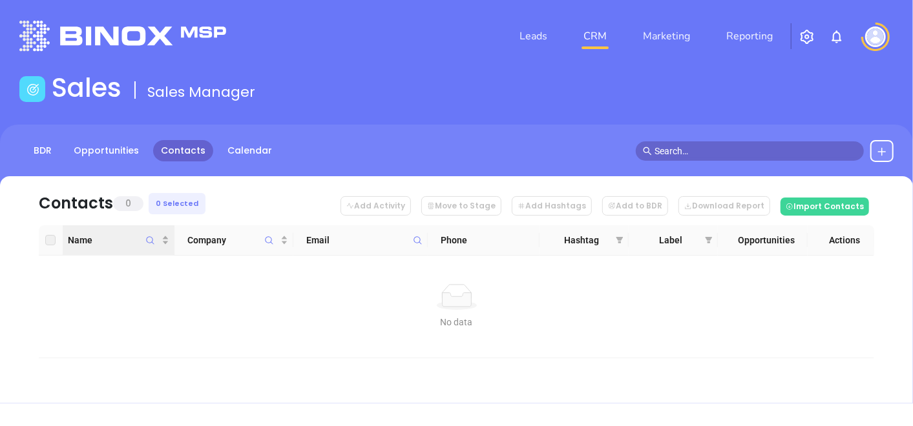
click at [151, 238] on icon "Name" at bounding box center [150, 241] width 10 height 10
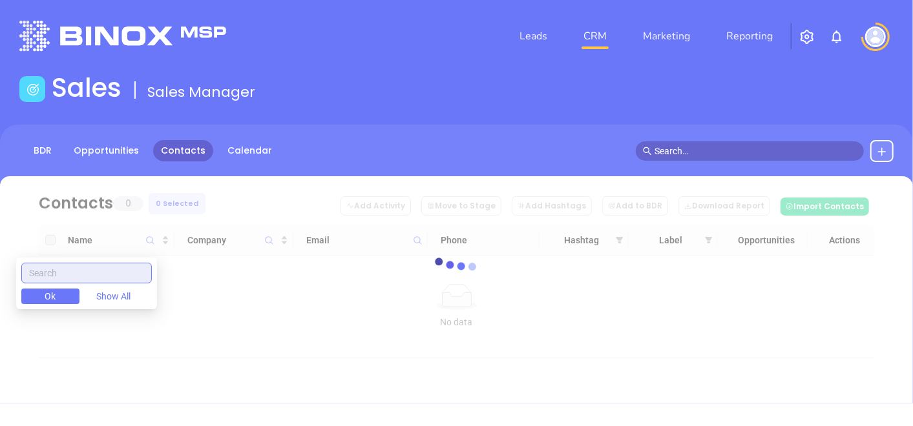
paste input "Campbell"
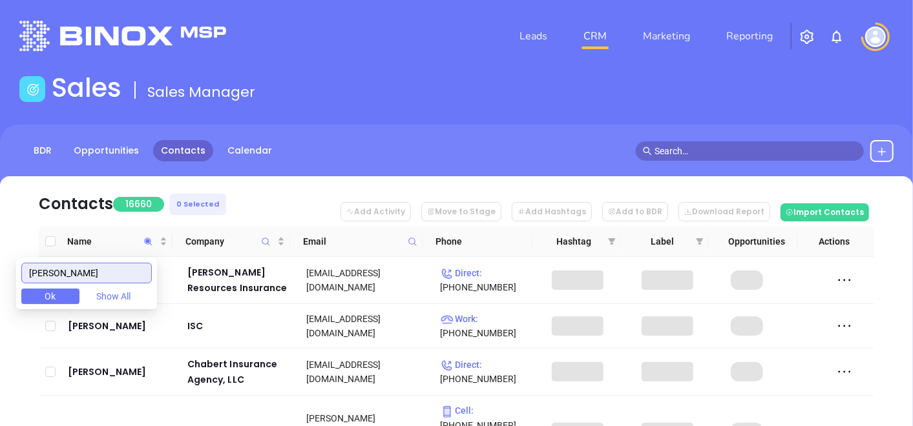
type input "Campbell"
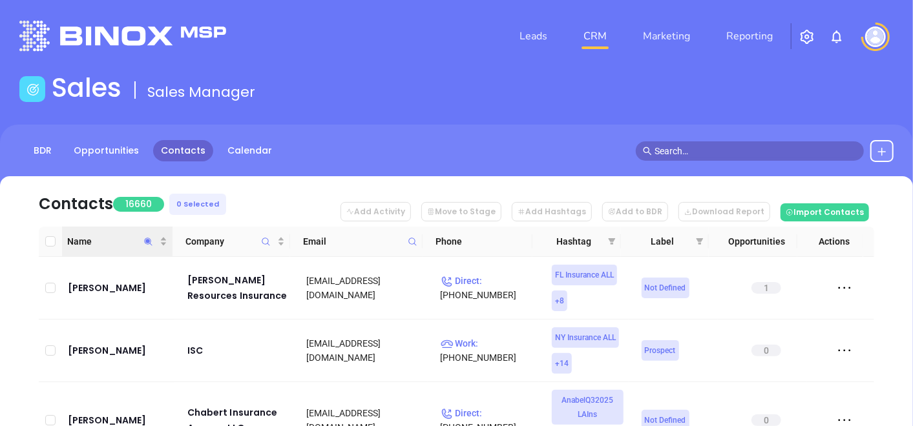
click at [147, 237] on icon "Name" at bounding box center [148, 242] width 10 height 10
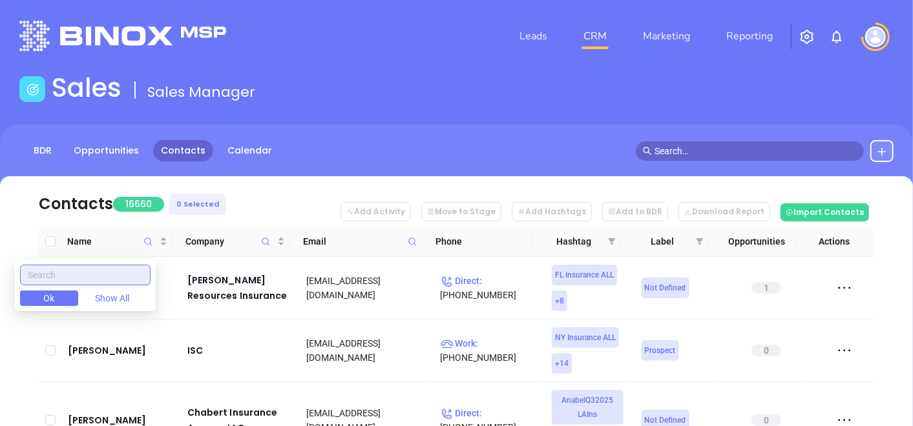
paste input "Campbell"
type input "Campbell"
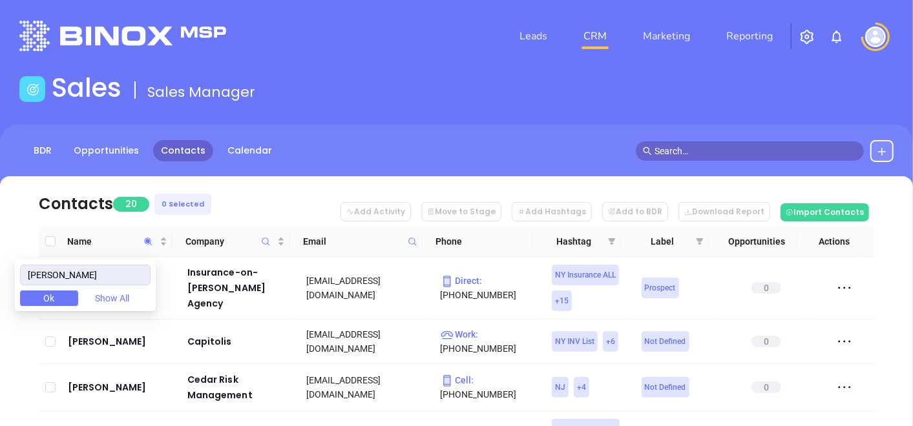
click at [32, 182] on div "Contacts 20 0 Selected Add Activity Move to Stage Add Hashtags Add to BDR Downl…" at bounding box center [456, 425] width 874 height 499
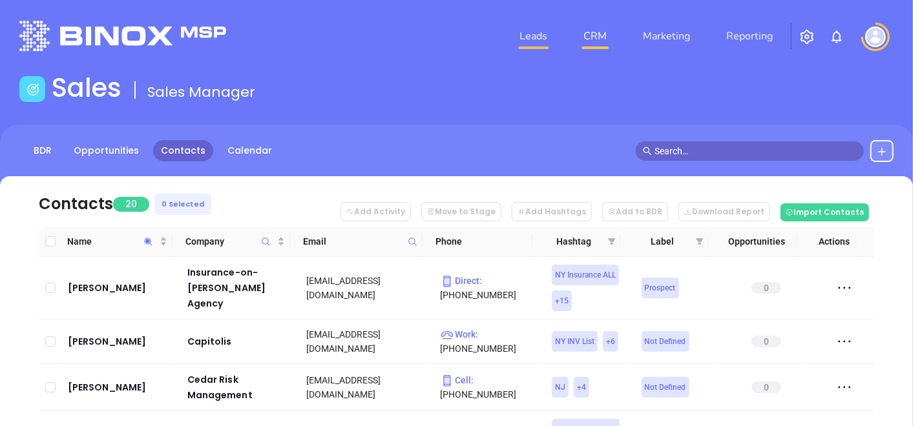
click at [536, 39] on link "Leads" at bounding box center [533, 36] width 38 height 26
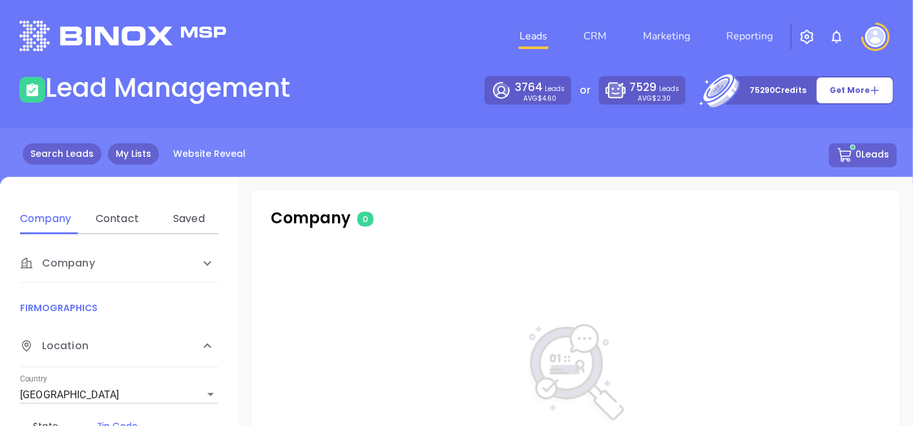
click at [147, 156] on link "My Lists" at bounding box center [133, 153] width 51 height 21
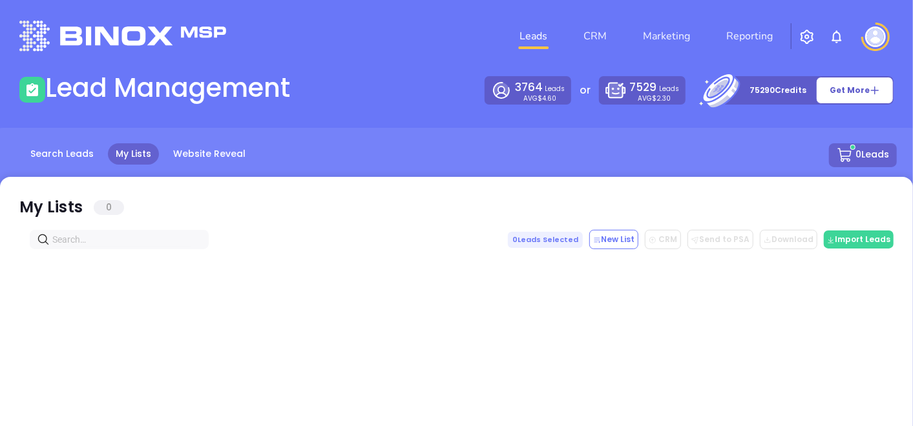
click at [105, 238] on input "text" at bounding box center [121, 240] width 139 height 14
paste input "http://valtec-connect.com/"
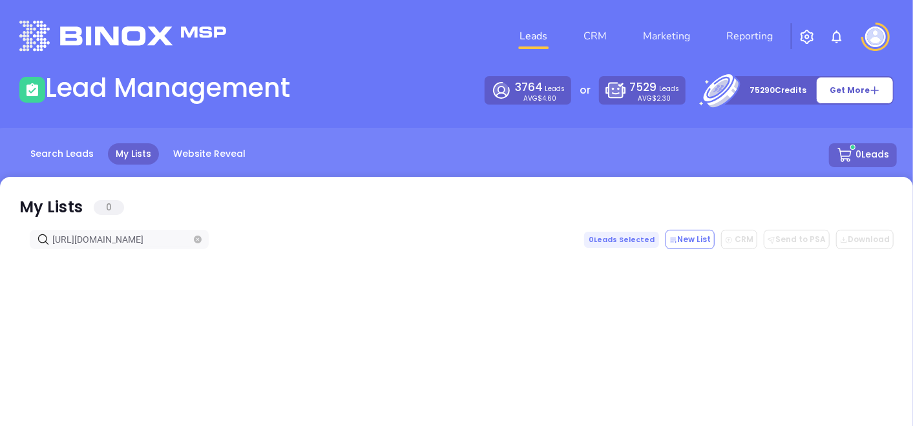
click at [81, 241] on input "http://valtec-connect.com" at bounding box center [121, 240] width 139 height 14
drag, startPoint x: 76, startPoint y: 240, endPoint x: 0, endPoint y: 321, distance: 111.5
click at [0, 322] on html "Leads CRM Marketing Reporting Financial Leads Leads Lead Management 3764 Leads …" at bounding box center [456, 213] width 913 height 426
drag, startPoint x: 131, startPoint y: 242, endPoint x: -3, endPoint y: 293, distance: 143.4
click at [0, 293] on html "Leads CRM Marketing Reporting Financial Leads Leads Lead Management 3764 Leads …" at bounding box center [456, 213] width 913 height 426
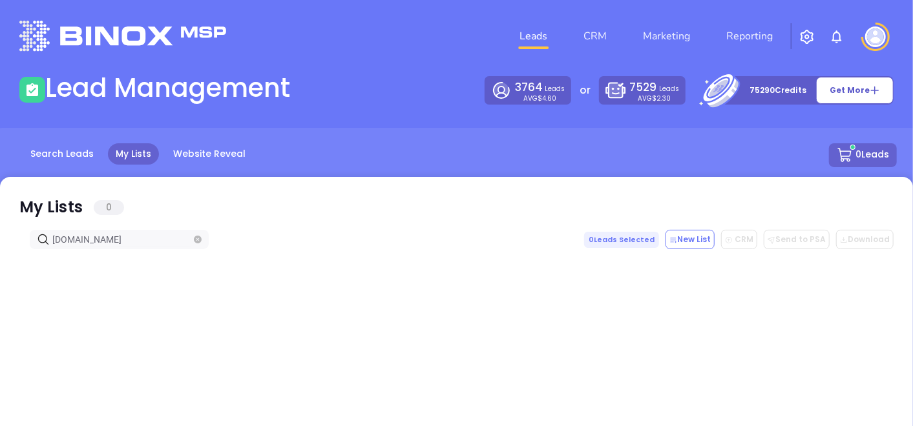
type input "valtec-connect.com"
click at [594, 31] on link "CRM" at bounding box center [595, 36] width 34 height 26
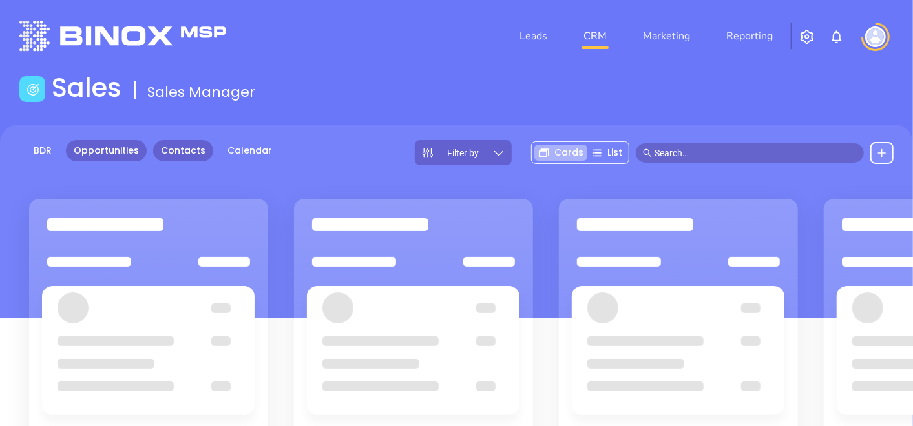
click at [190, 151] on link "Contacts" at bounding box center [183, 150] width 60 height 21
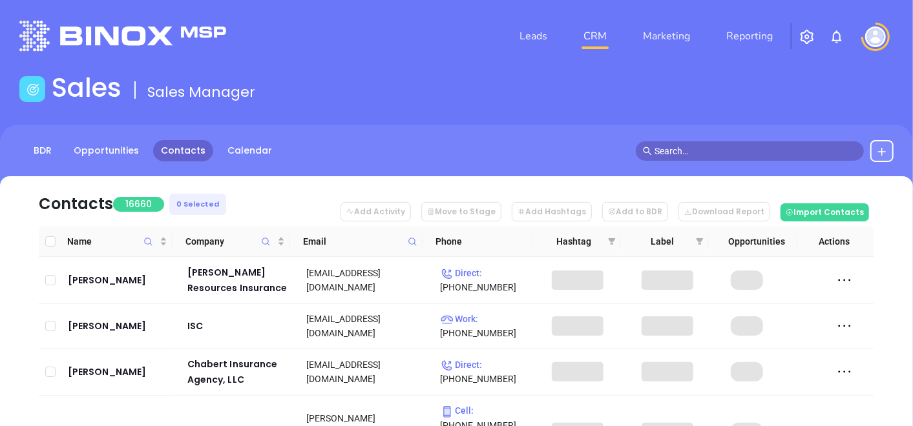
click at [408, 238] on icon at bounding box center [413, 242] width 10 height 10
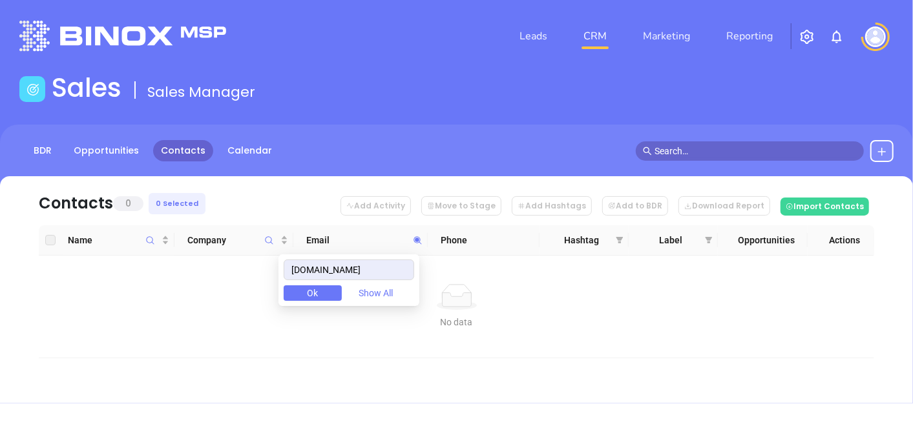
type input "valtec-connect.com"
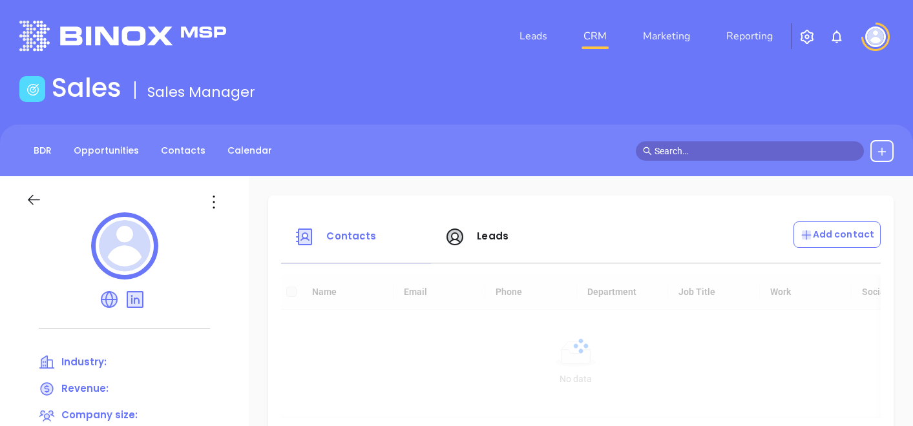
scroll to position [72, 0]
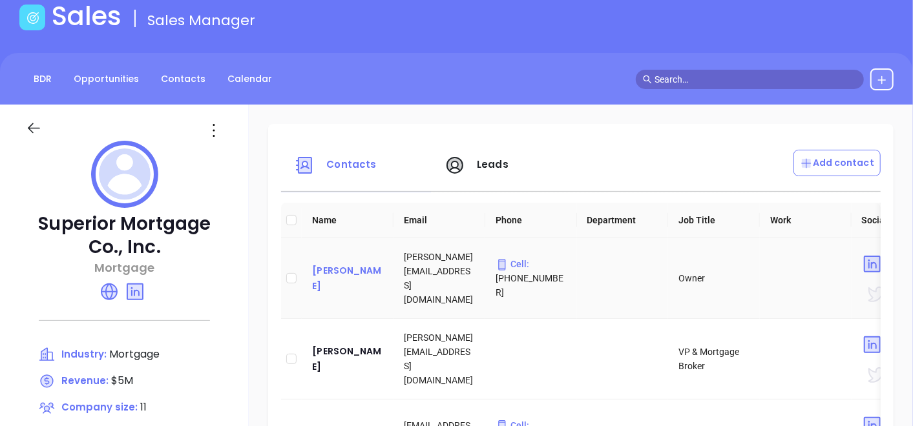
click at [342, 281] on div "Lisa Ferrara" at bounding box center [347, 278] width 71 height 31
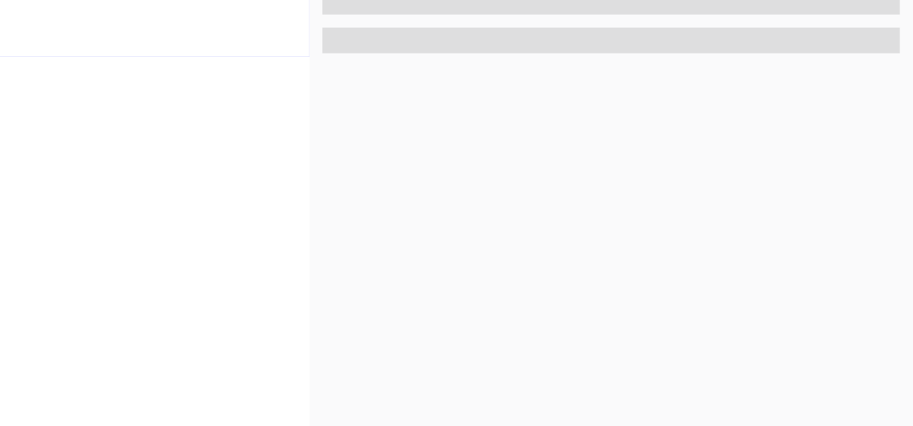
scroll to position [654, 0]
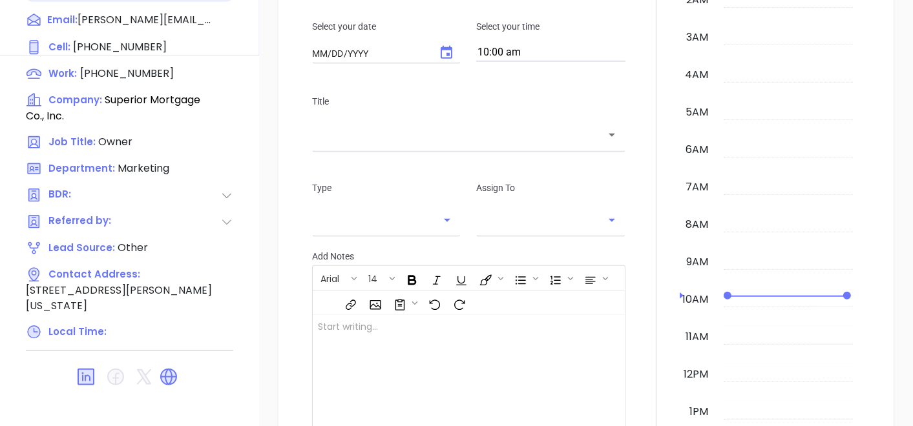
type input "09/19/2025"
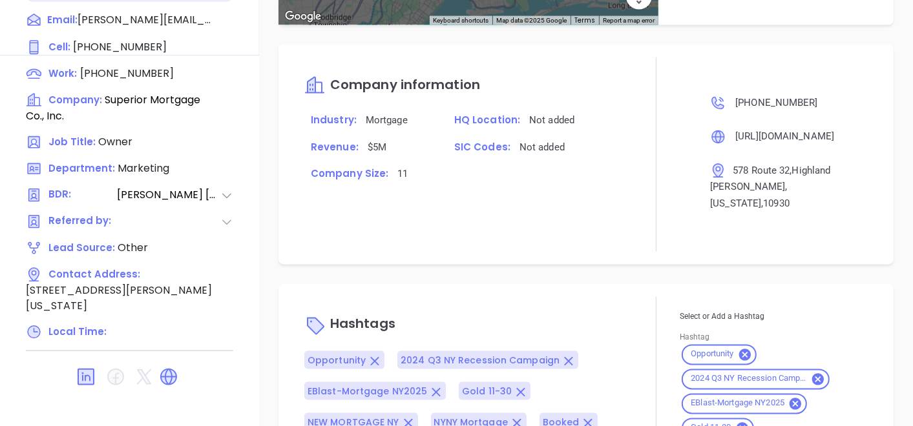
type input "[PERSON_NAME]"
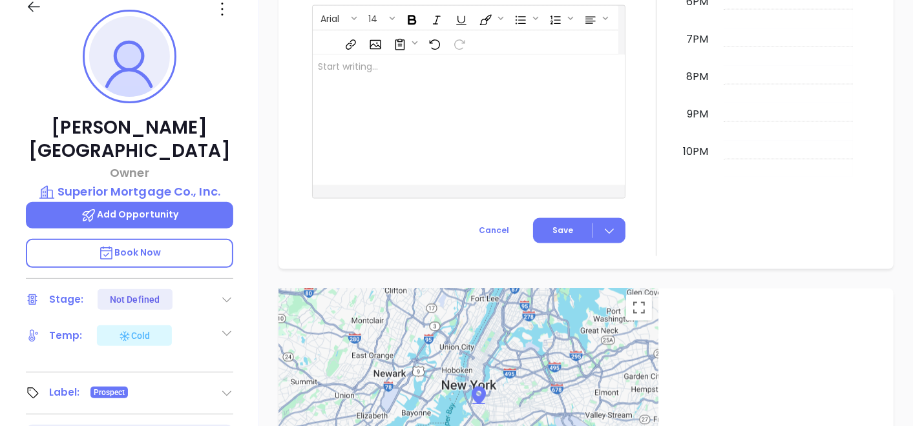
scroll to position [151, 0]
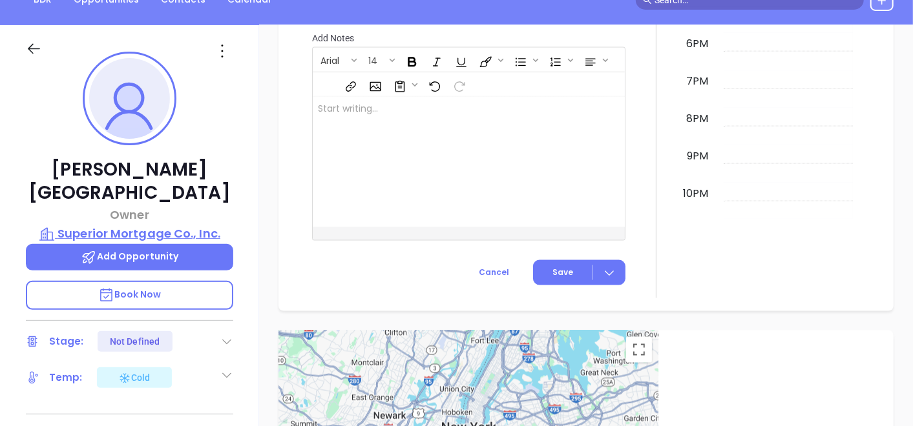
click at [160, 225] on p "Superior Mortgage Co., Inc." at bounding box center [129, 234] width 207 height 18
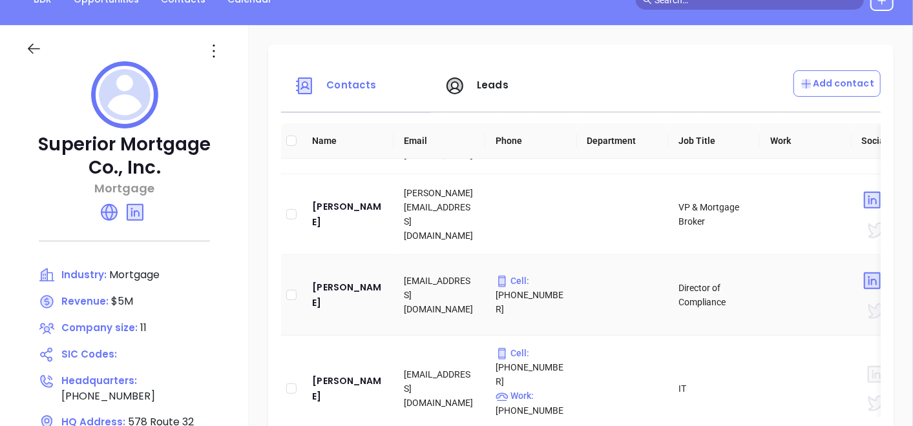
scroll to position [73, 0]
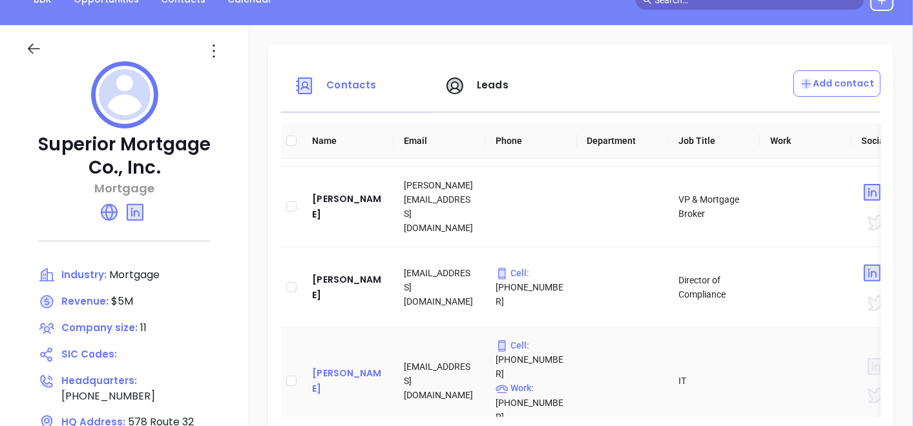
click at [358, 366] on div "Bill Campbell" at bounding box center [347, 381] width 71 height 31
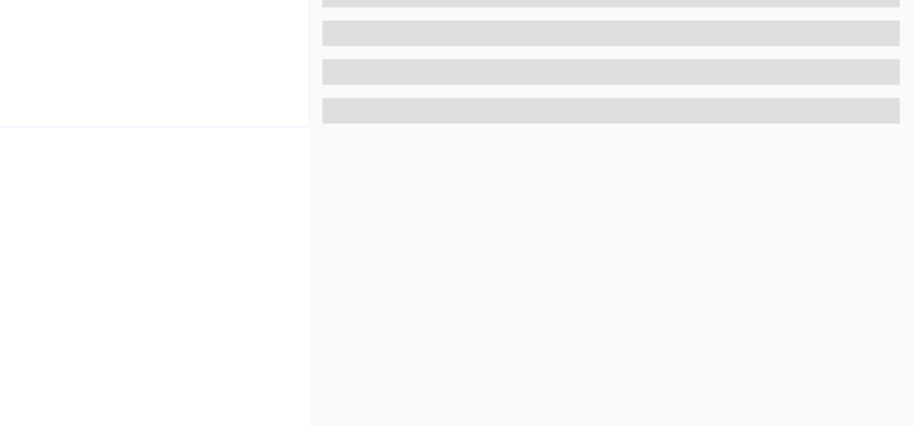
scroll to position [654, 0]
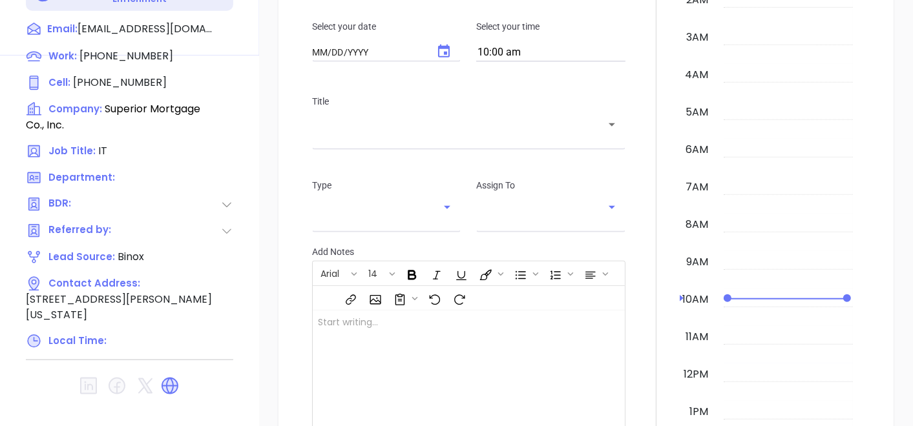
type input "[DATE]"
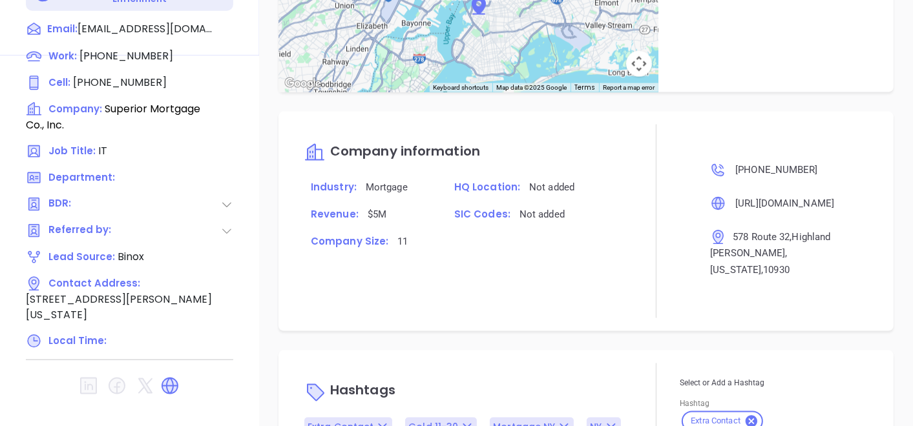
type input "[PERSON_NAME]"
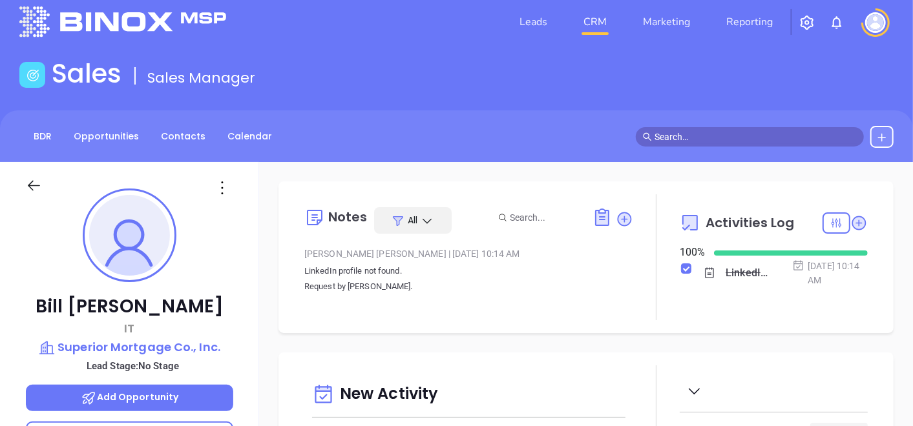
scroll to position [8, 0]
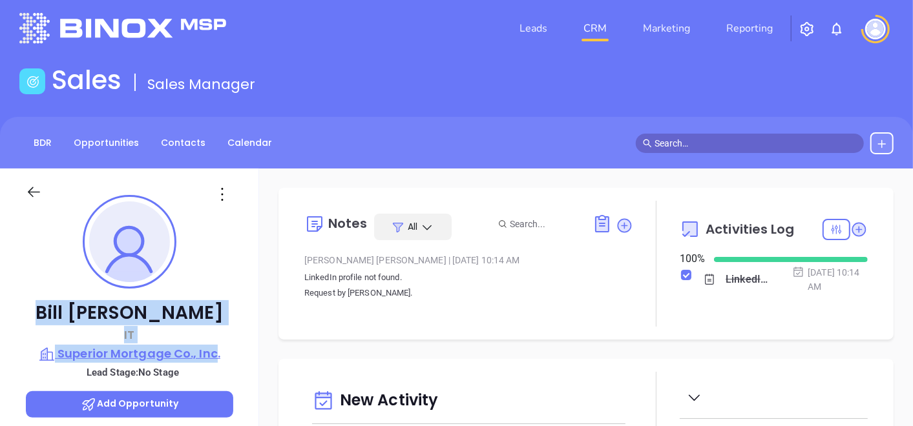
drag, startPoint x: 68, startPoint y: 312, endPoint x: 217, endPoint y: 354, distance: 155.0
copy div "Bill Campbell IT Superior Mortgage Co., Inc"
